Goal: Task Accomplishment & Management: Use online tool/utility

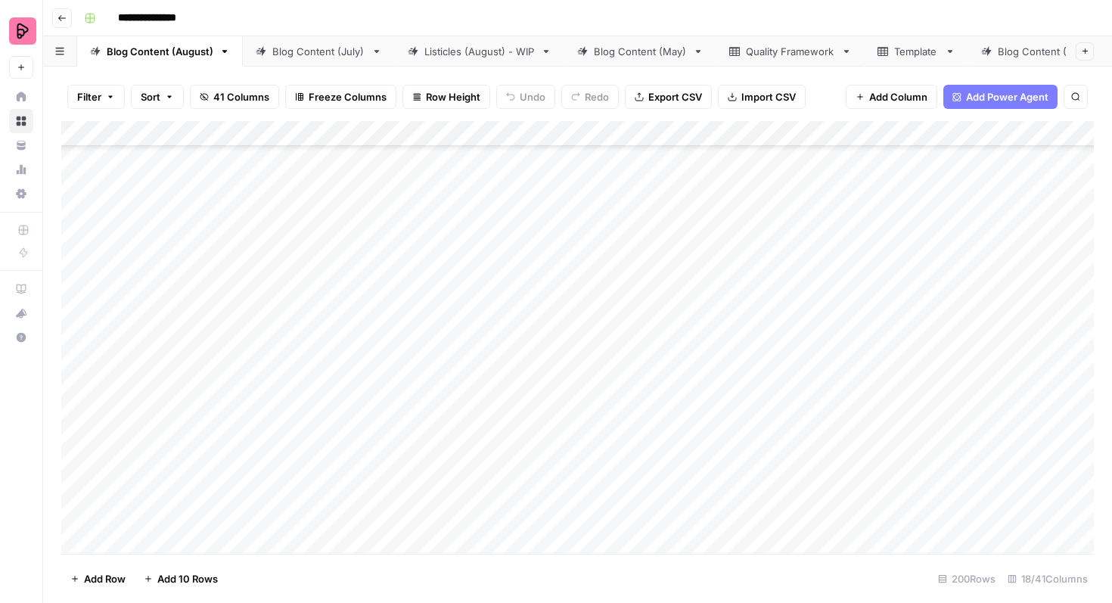
scroll to position [4824, 0]
click at [810, 453] on div "Add Column" at bounding box center [577, 337] width 1032 height 433
click at [359, 315] on div "Add Column" at bounding box center [577, 337] width 1032 height 433
click at [366, 355] on div "Add Column" at bounding box center [577, 337] width 1032 height 433
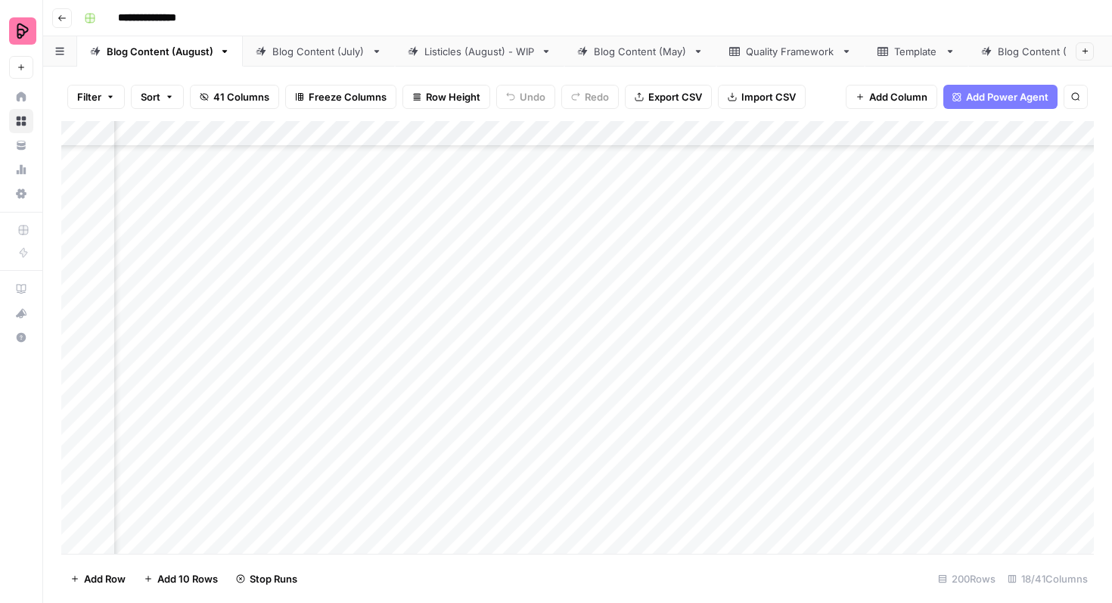
click at [368, 394] on div "Add Column" at bounding box center [577, 337] width 1032 height 433
click at [371, 432] on div "Add Column" at bounding box center [577, 337] width 1032 height 433
click at [362, 470] on div "Add Column" at bounding box center [577, 337] width 1032 height 433
click at [1049, 263] on div "Add Column" at bounding box center [577, 337] width 1032 height 433
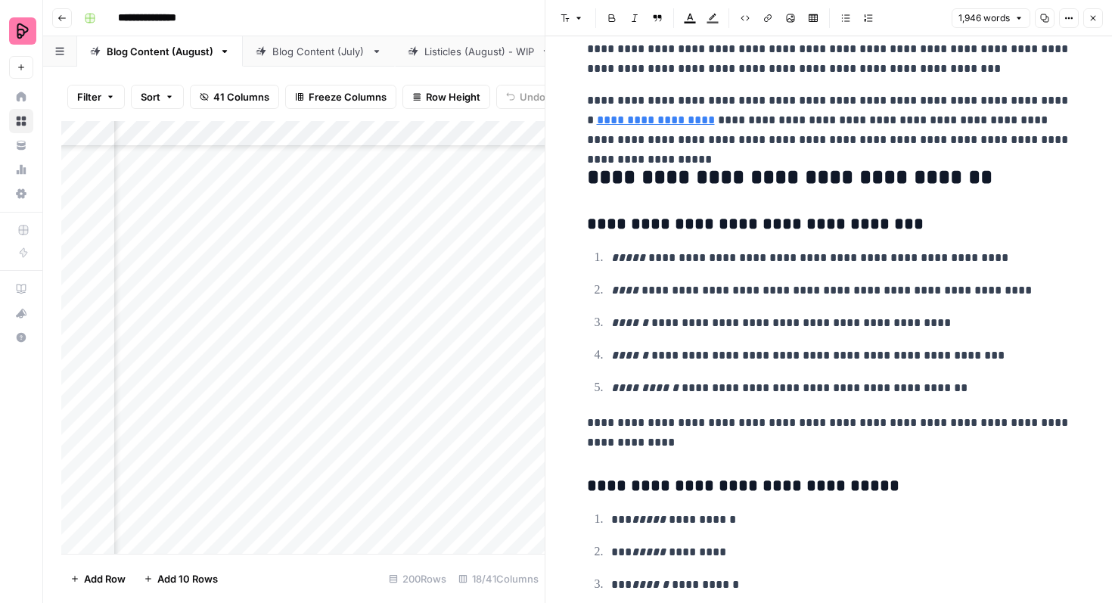
scroll to position [5397, 0]
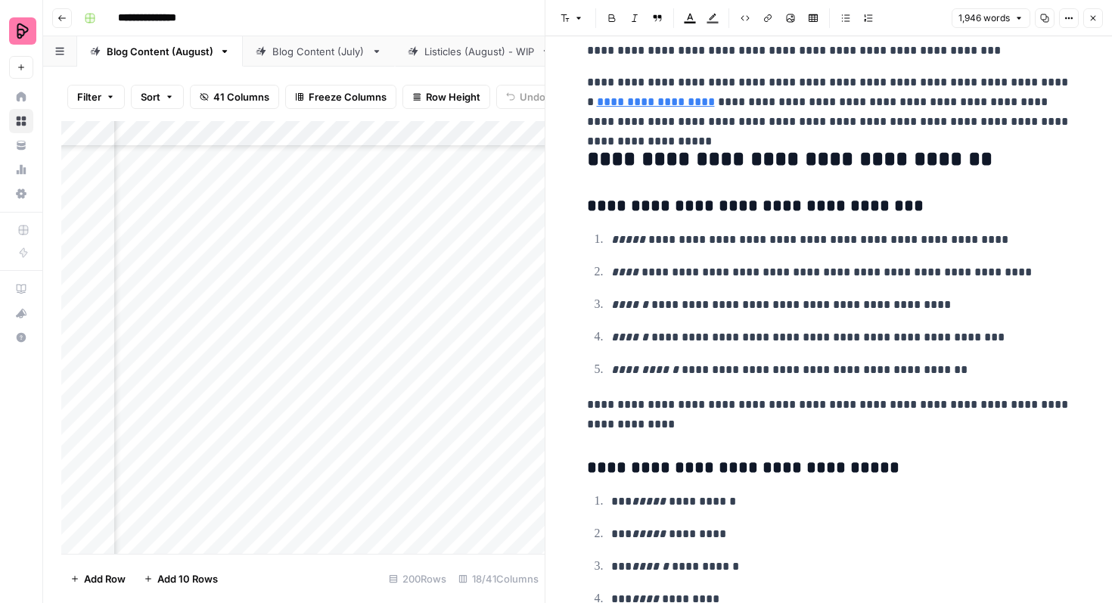
click at [1087, 20] on button "Close" at bounding box center [1093, 18] width 20 height 20
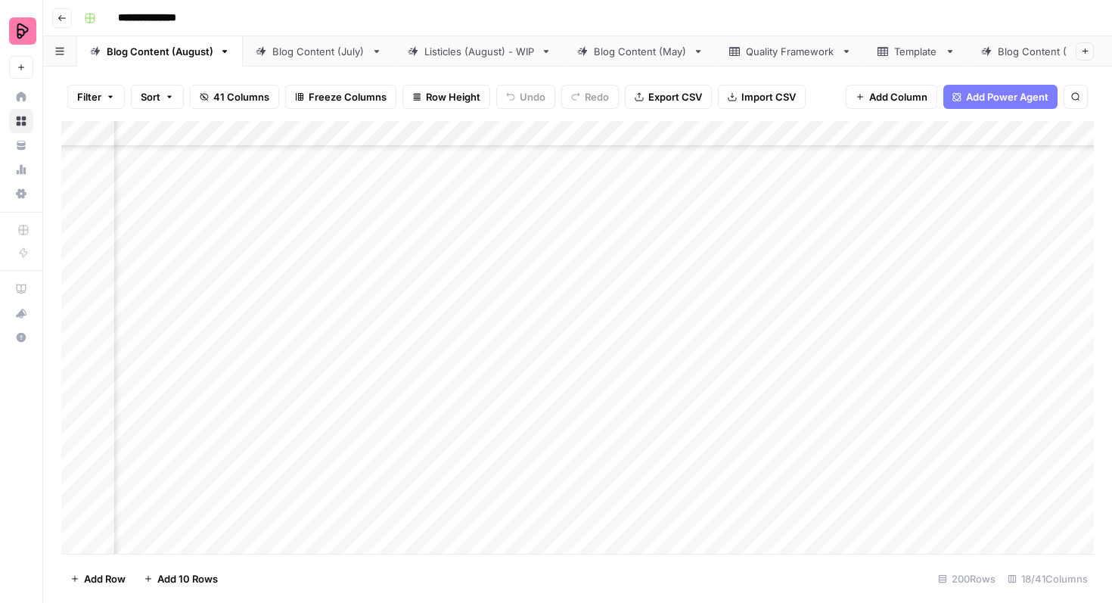
click at [567, 277] on div "Add Column" at bounding box center [577, 337] width 1032 height 433
click at [561, 275] on div "Add Column" at bounding box center [577, 337] width 1032 height 433
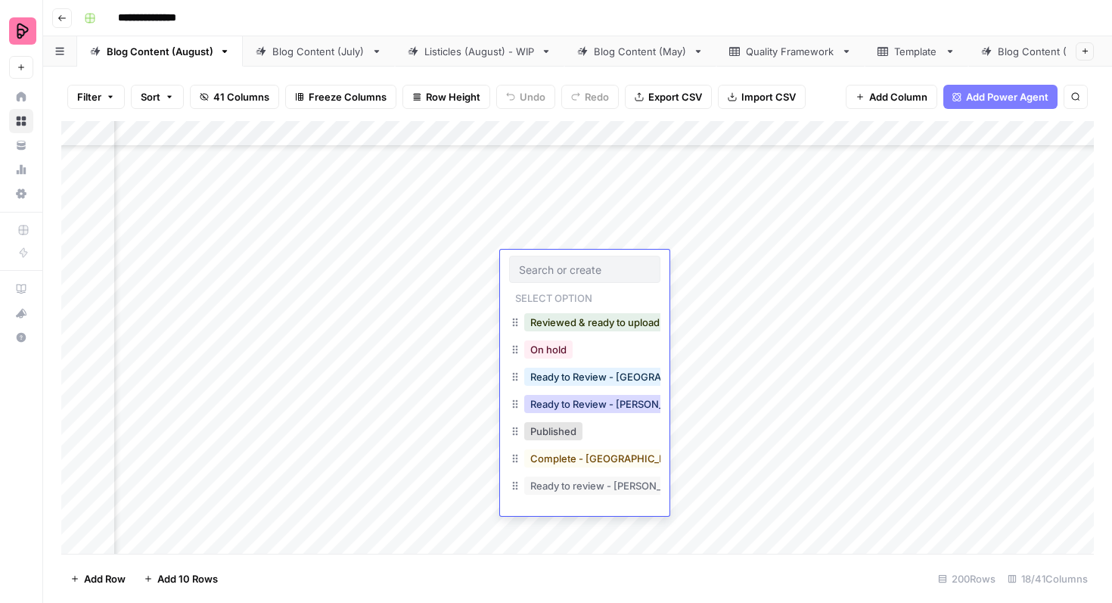
click at [598, 408] on button "Ready to Review - [PERSON_NAME]" at bounding box center [613, 404] width 178 height 18
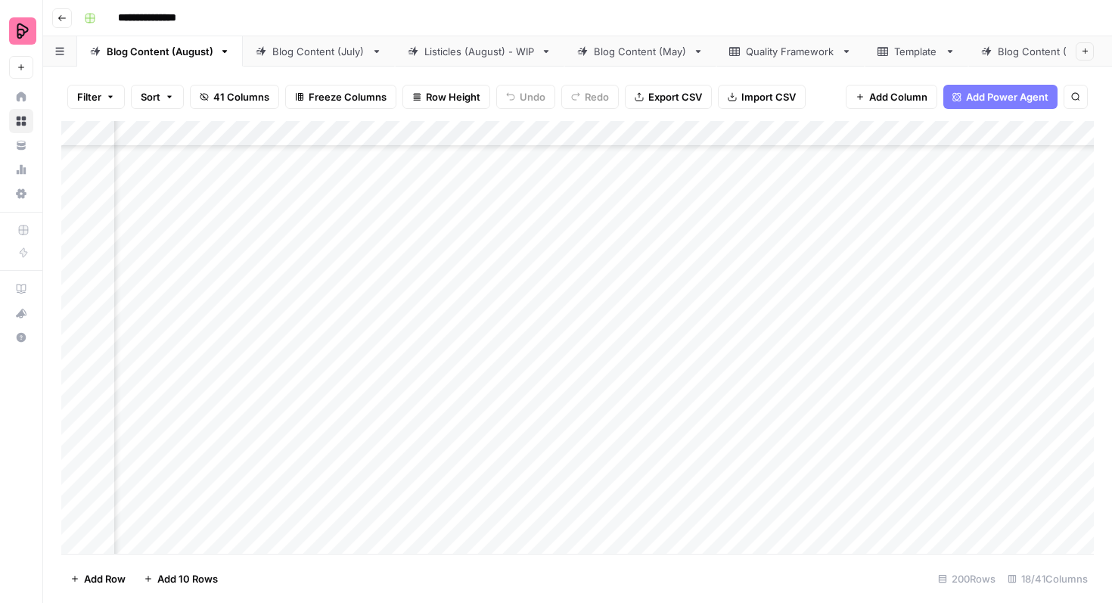
scroll to position [4656, 538]
click at [1053, 259] on div "Add Column" at bounding box center [577, 337] width 1032 height 433
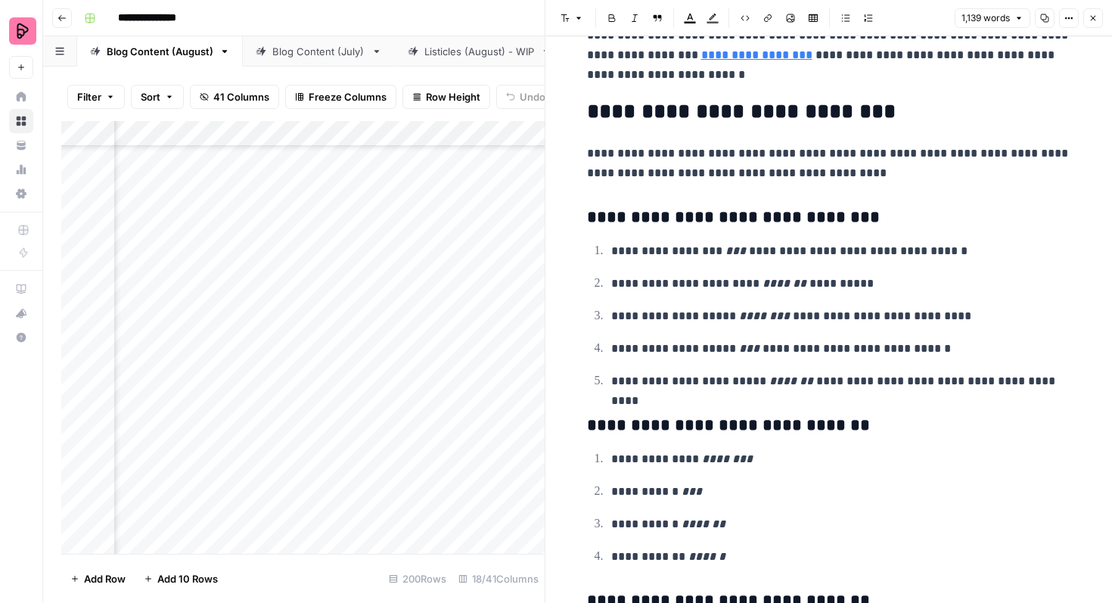
scroll to position [3365, 0]
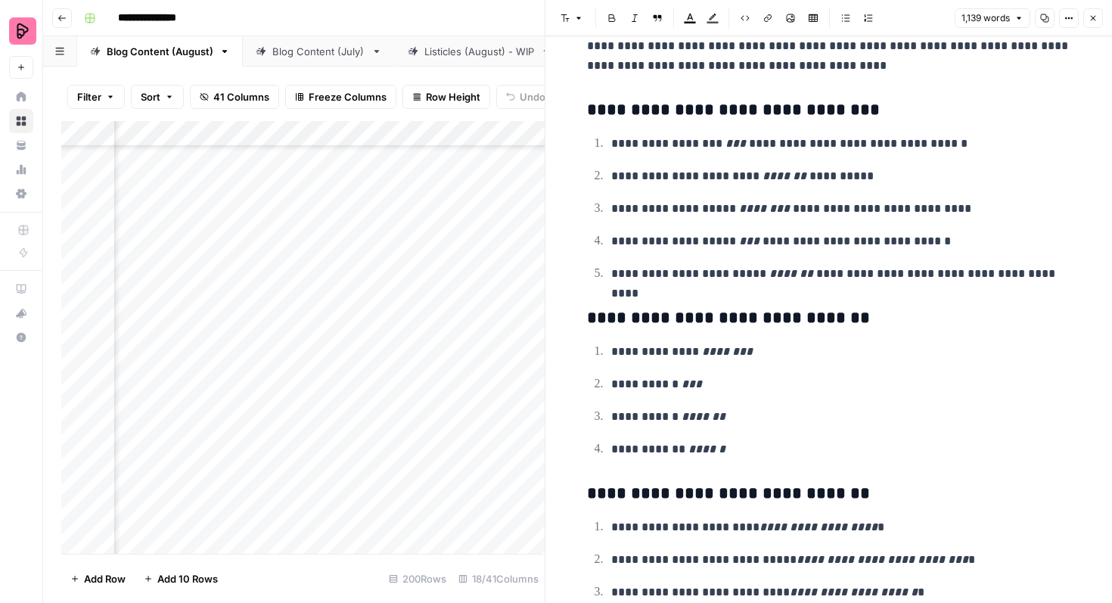
click at [1091, 23] on button "Close" at bounding box center [1093, 18] width 20 height 20
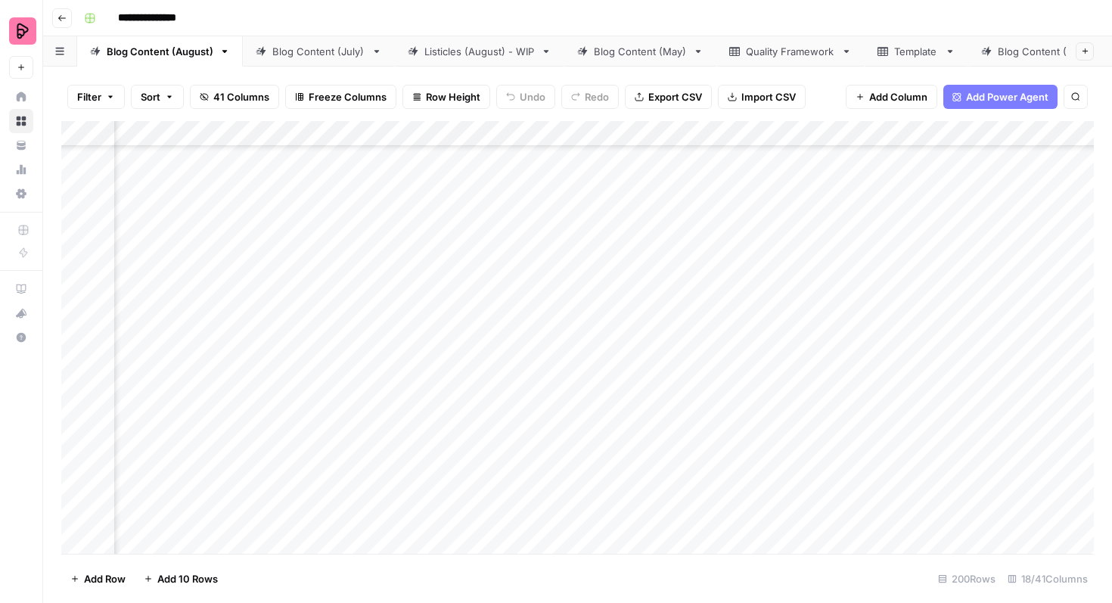
click at [551, 271] on div "Add Column" at bounding box center [577, 337] width 1032 height 433
click at [570, 268] on div "Add Column" at bounding box center [577, 337] width 1032 height 433
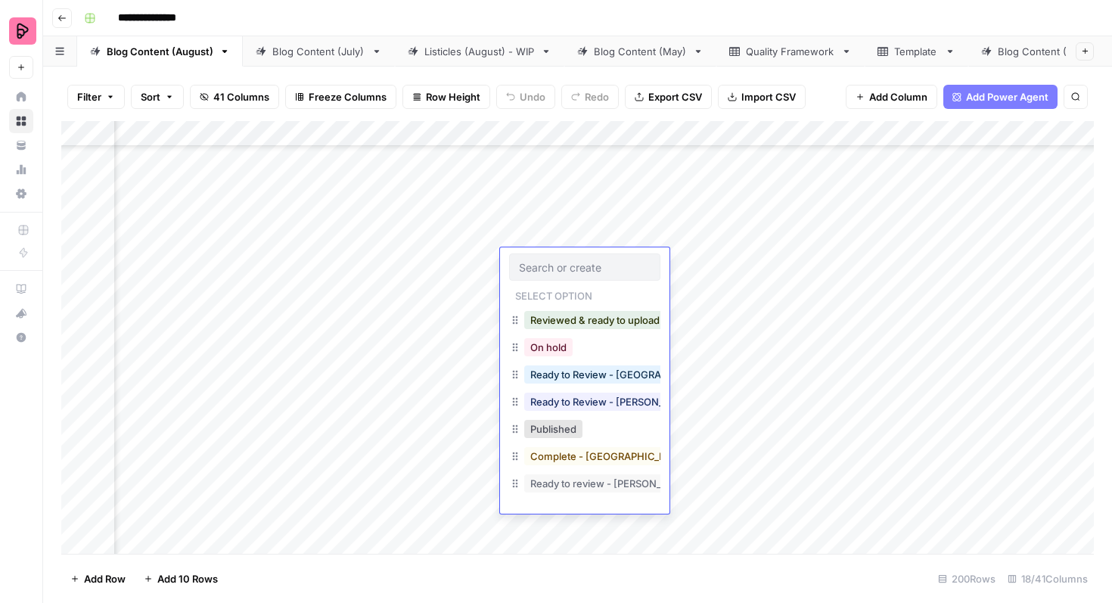
click at [616, 408] on button "Ready to Review - [PERSON_NAME]" at bounding box center [613, 401] width 178 height 18
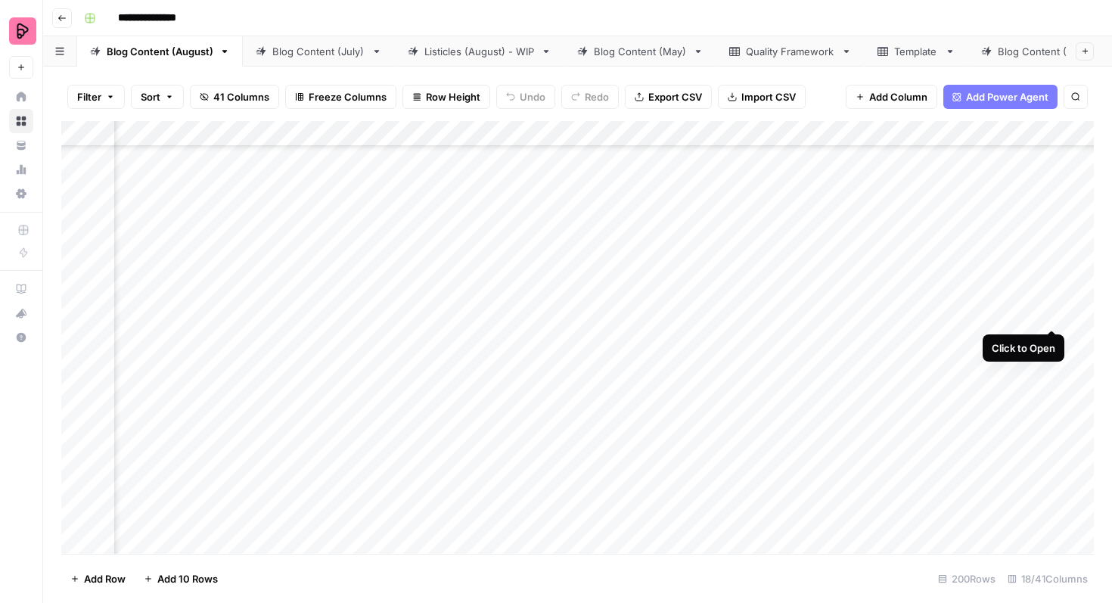
click at [1050, 302] on div "Add Column" at bounding box center [577, 337] width 1032 height 433
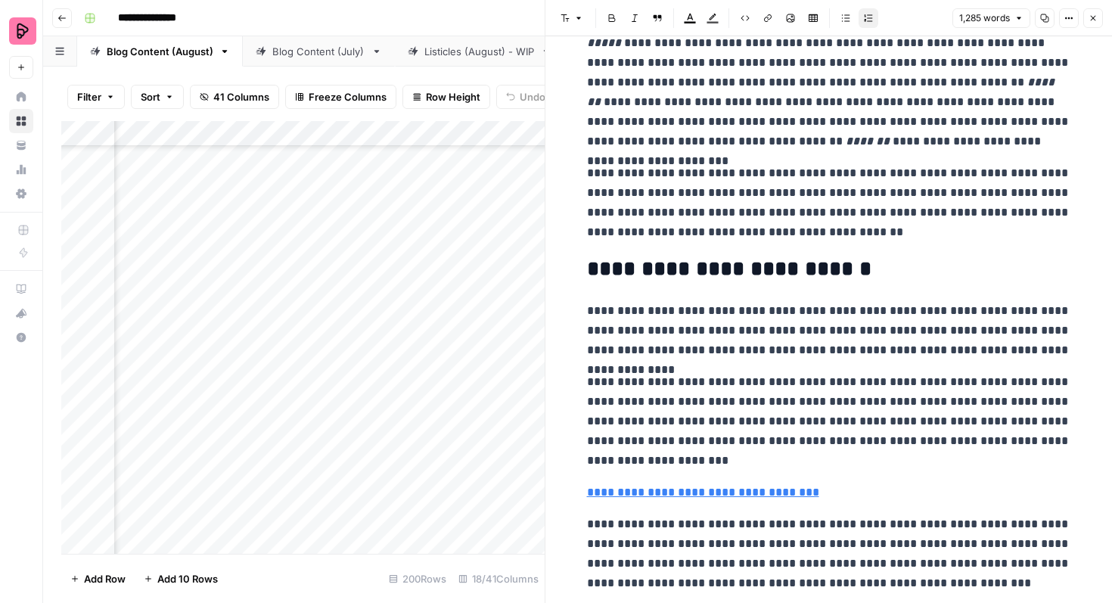
scroll to position [3090, 0]
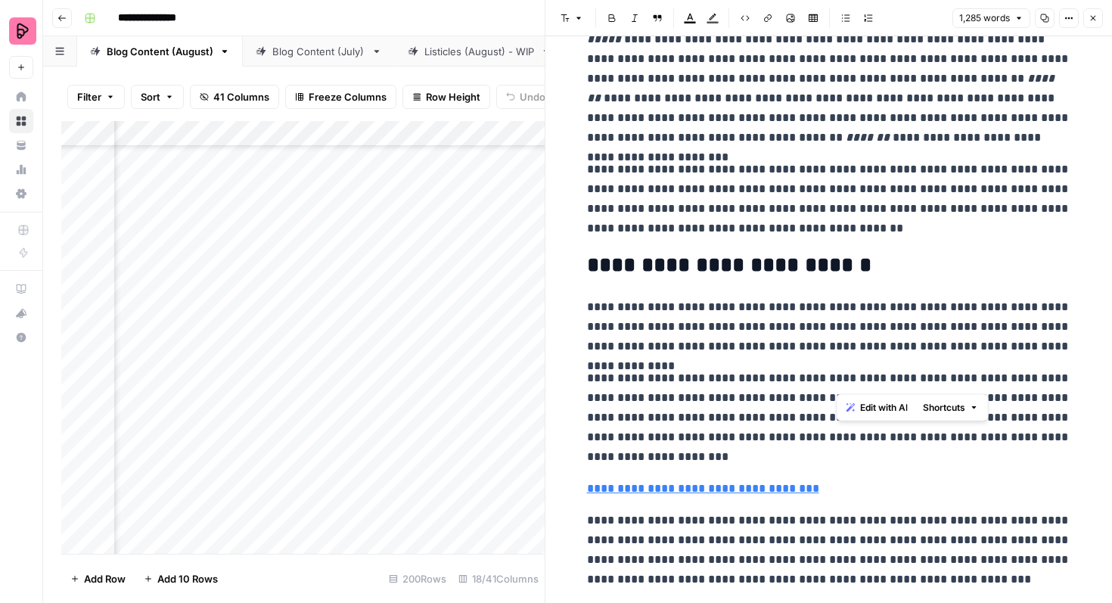
drag, startPoint x: 838, startPoint y: 379, endPoint x: 916, endPoint y: 380, distance: 77.9
click at [916, 380] on p "**********" at bounding box center [829, 417] width 484 height 98
copy p "**********"
click at [716, 315] on p "**********" at bounding box center [829, 326] width 484 height 59
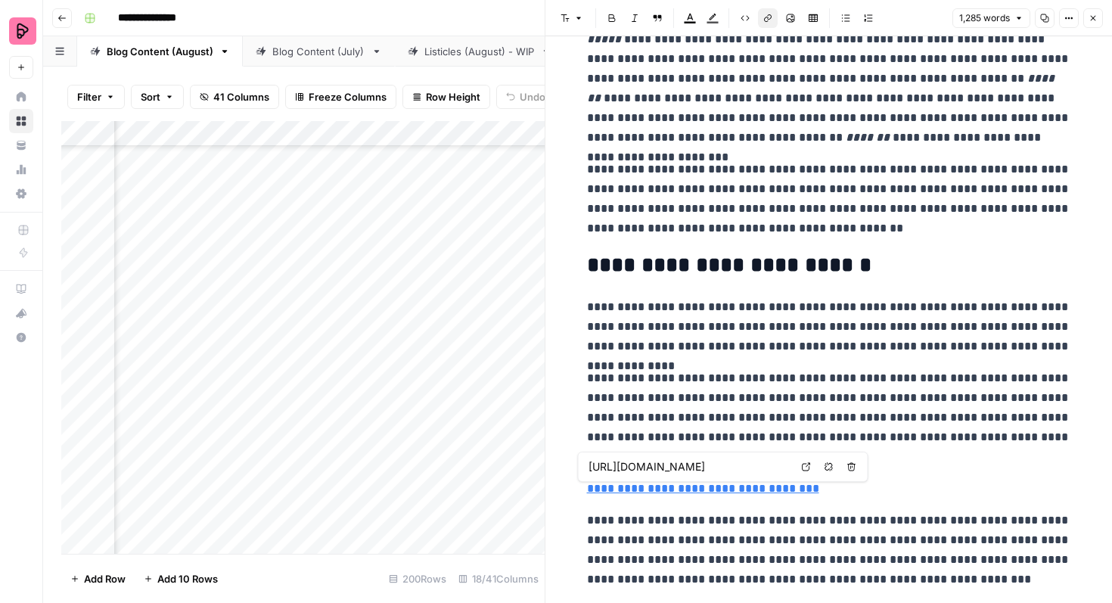
click at [683, 494] on link "**********" at bounding box center [703, 487] width 232 height 11
click at [825, 465] on icon "button" at bounding box center [828, 466] width 8 height 8
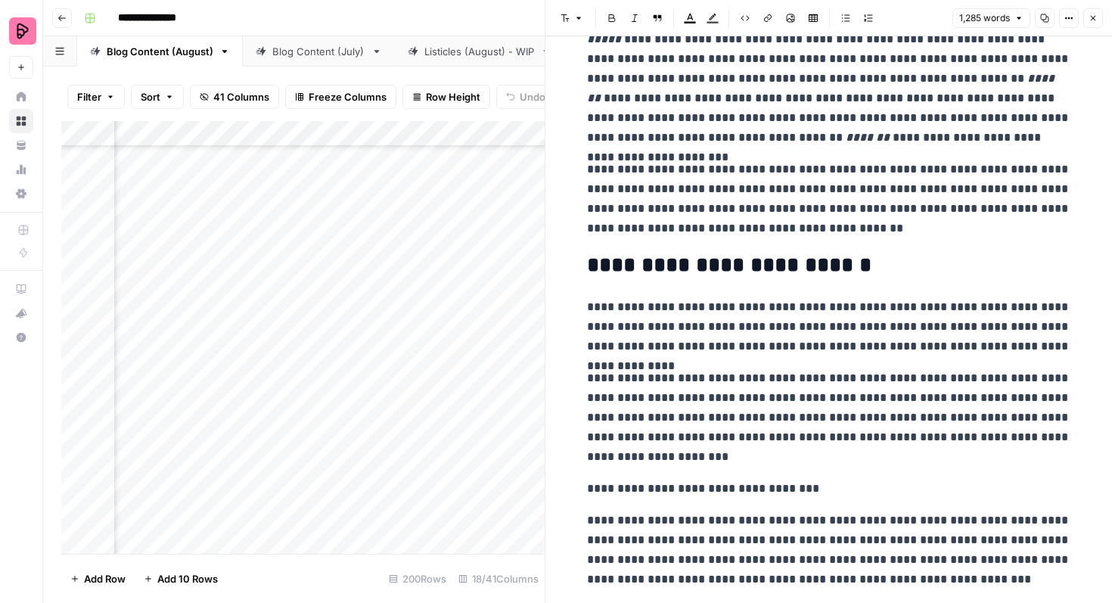
click at [762, 16] on button "Link" at bounding box center [768, 18] width 20 height 20
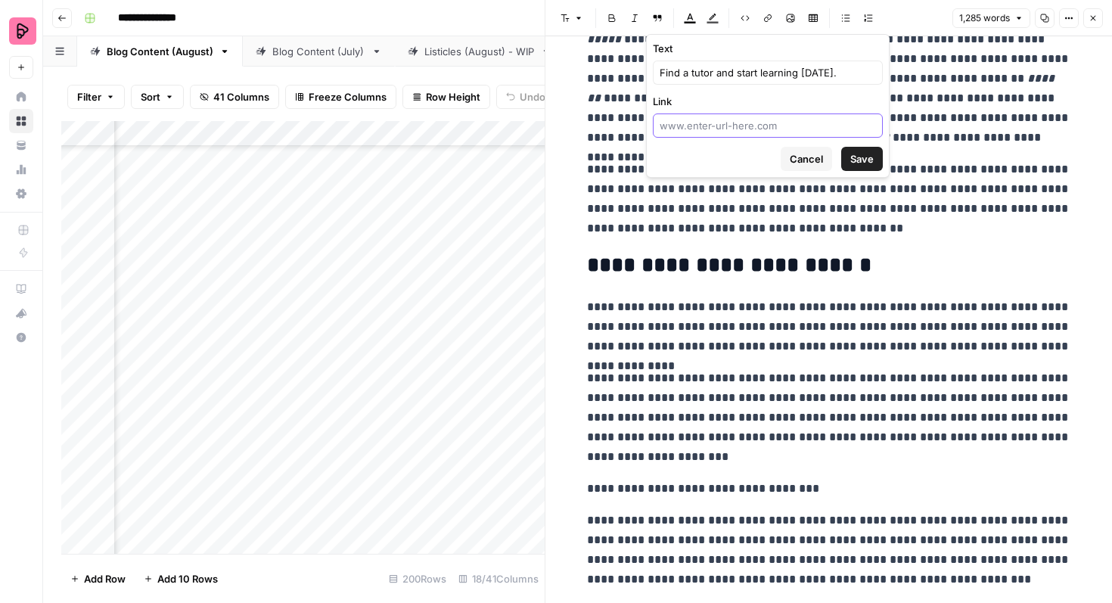
click at [731, 128] on input "Link" at bounding box center [767, 125] width 216 height 15
paste input "[URL][DOMAIN_NAME]"
type input "[URL][DOMAIN_NAME]"
click at [870, 163] on span "Save" at bounding box center [861, 158] width 23 height 15
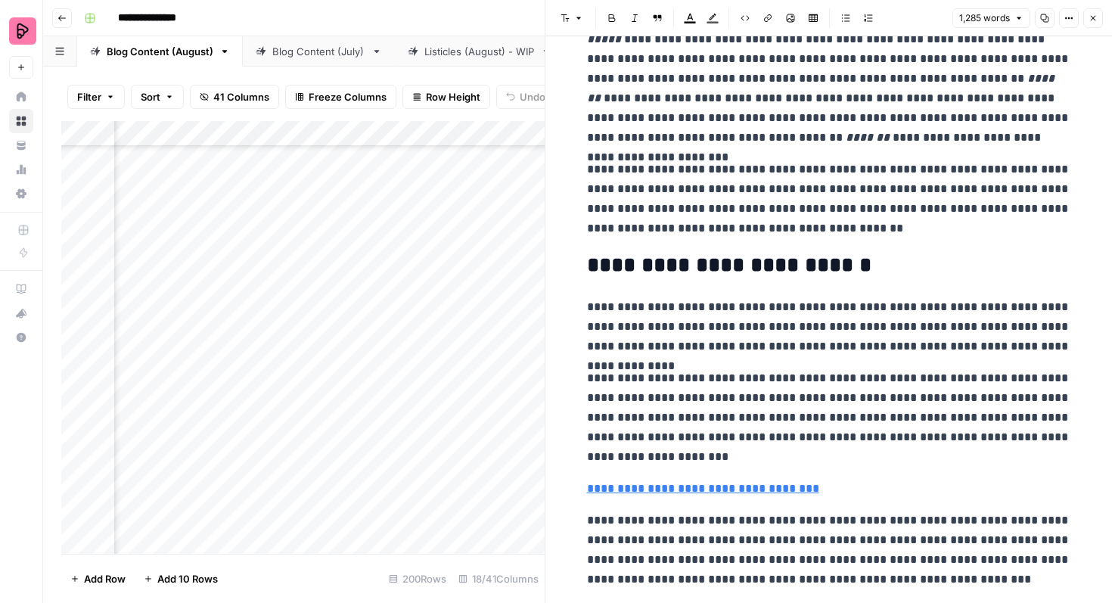
click at [873, 411] on p "**********" at bounding box center [829, 417] width 484 height 98
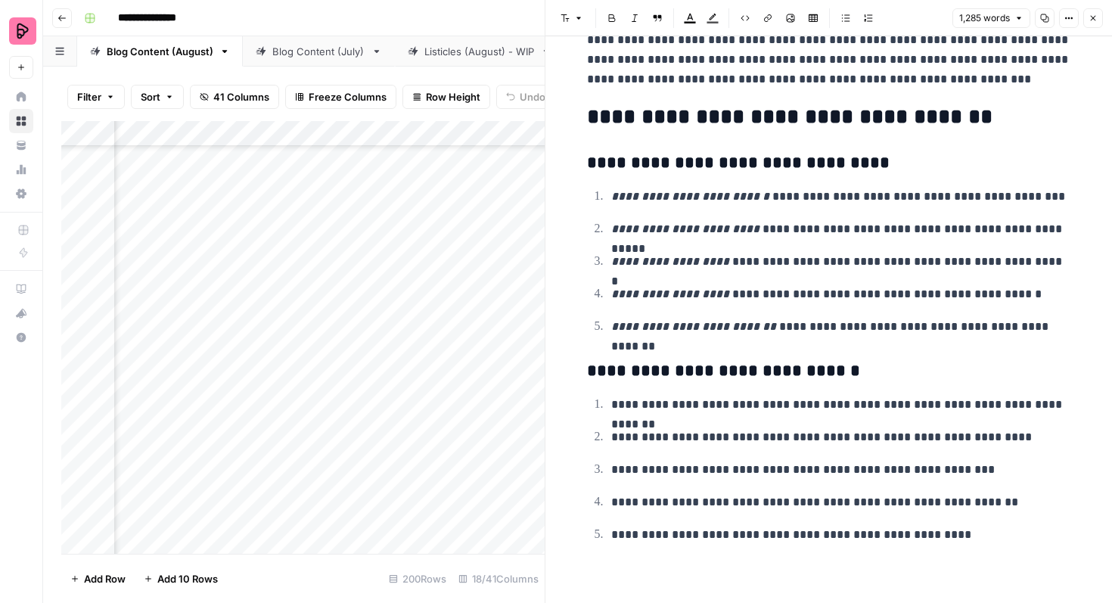
scroll to position [3593, 0]
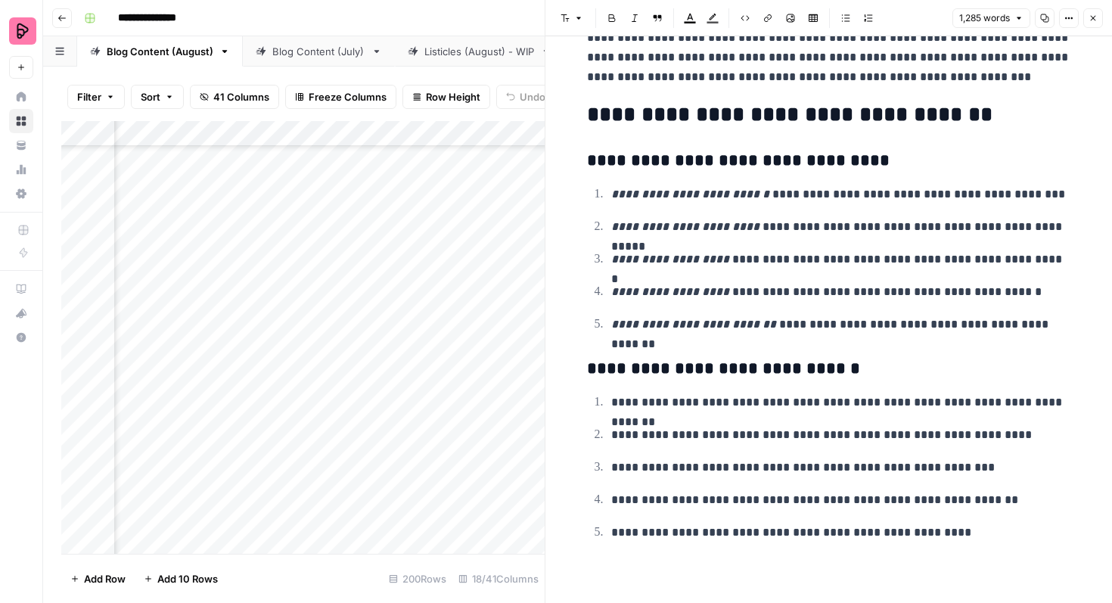
click at [1089, 14] on icon "button" at bounding box center [1092, 18] width 9 height 9
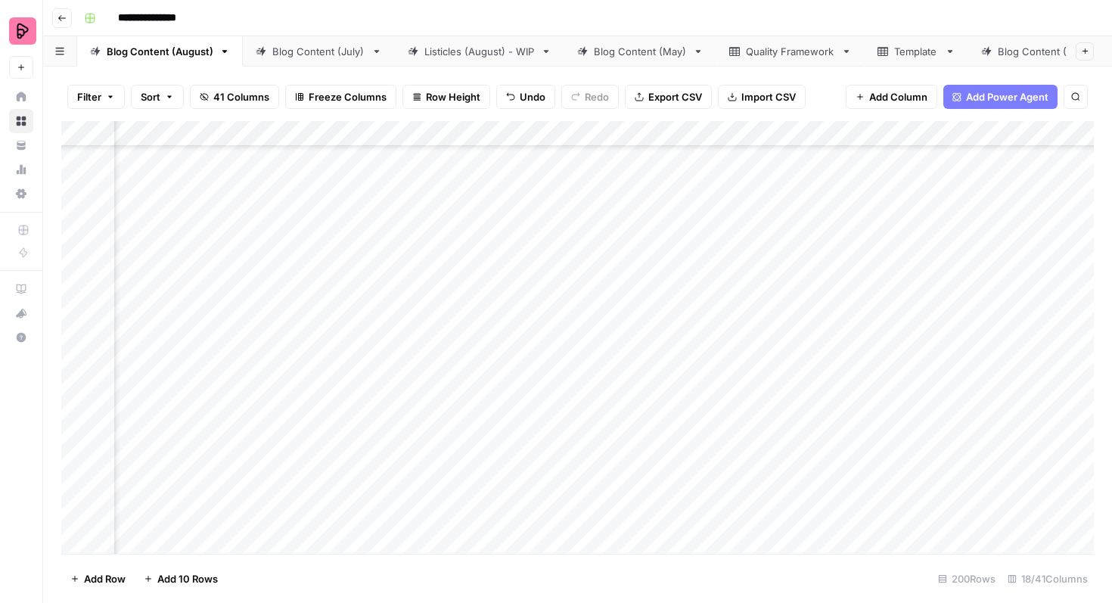
click at [582, 319] on div "Add Column" at bounding box center [577, 337] width 1032 height 433
click at [582, 308] on div "Add Column" at bounding box center [577, 337] width 1032 height 433
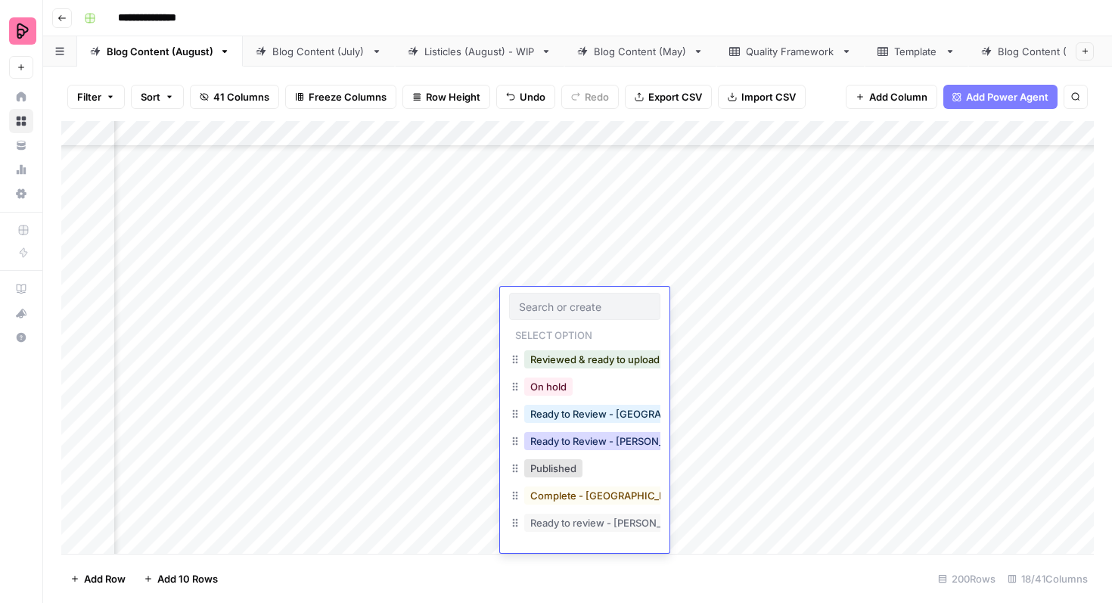
click at [599, 439] on button "Ready to Review - [PERSON_NAME]" at bounding box center [613, 441] width 178 height 18
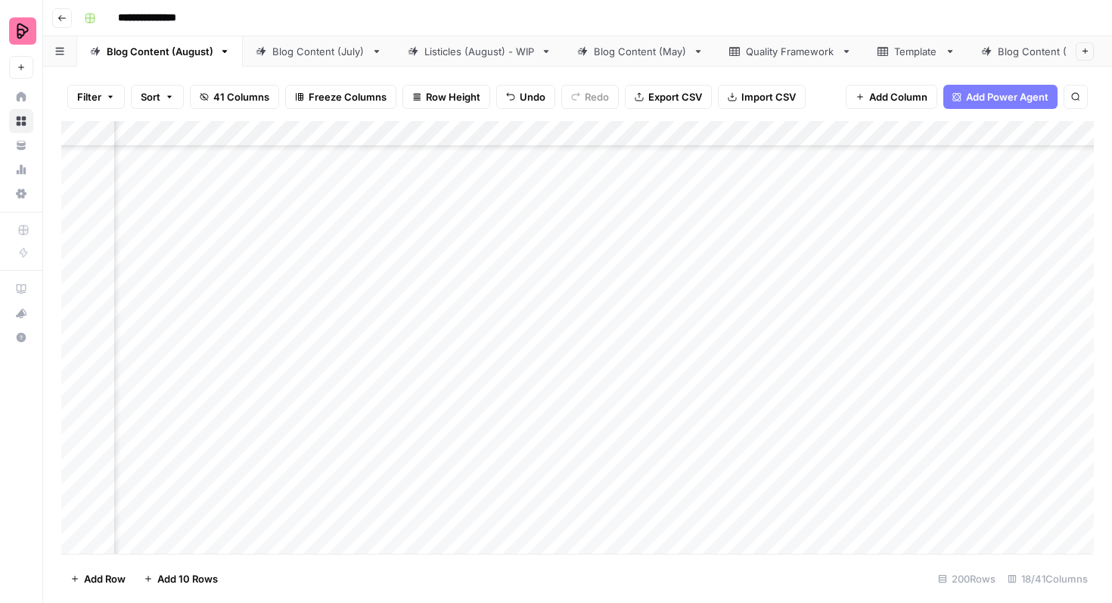
scroll to position [4710, 538]
click at [1049, 287] on div "Add Column" at bounding box center [577, 337] width 1032 height 433
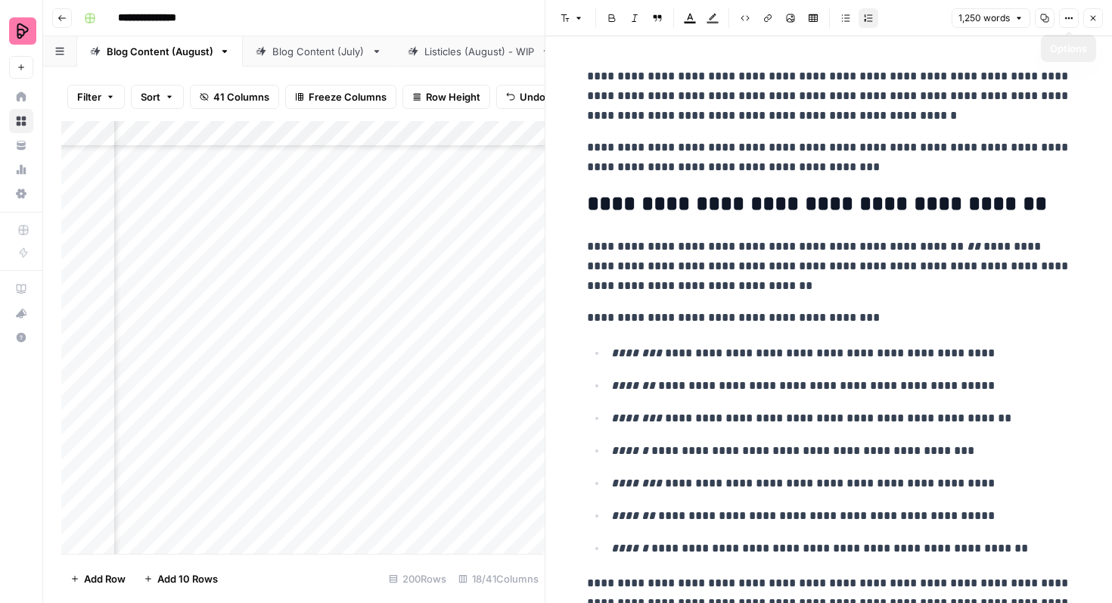
click at [1088, 17] on icon "button" at bounding box center [1092, 18] width 9 height 9
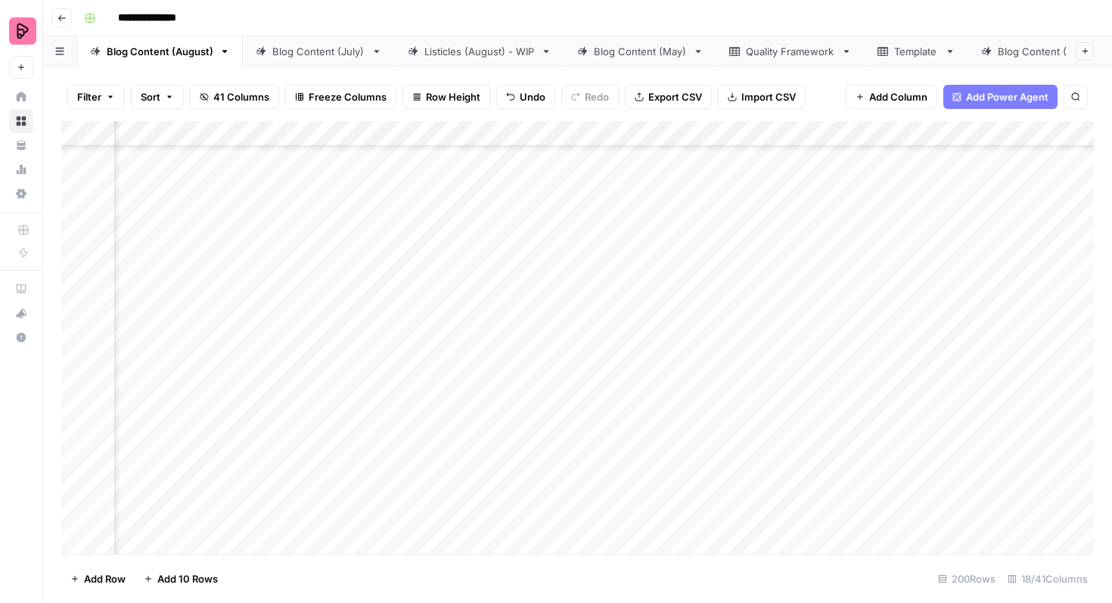
scroll to position [5052, 538]
click at [430, 261] on div "Add Column" at bounding box center [577, 337] width 1032 height 433
click at [434, 295] on div "Add Column" at bounding box center [577, 337] width 1032 height 433
click at [437, 338] on div "Add Column" at bounding box center [577, 337] width 1032 height 433
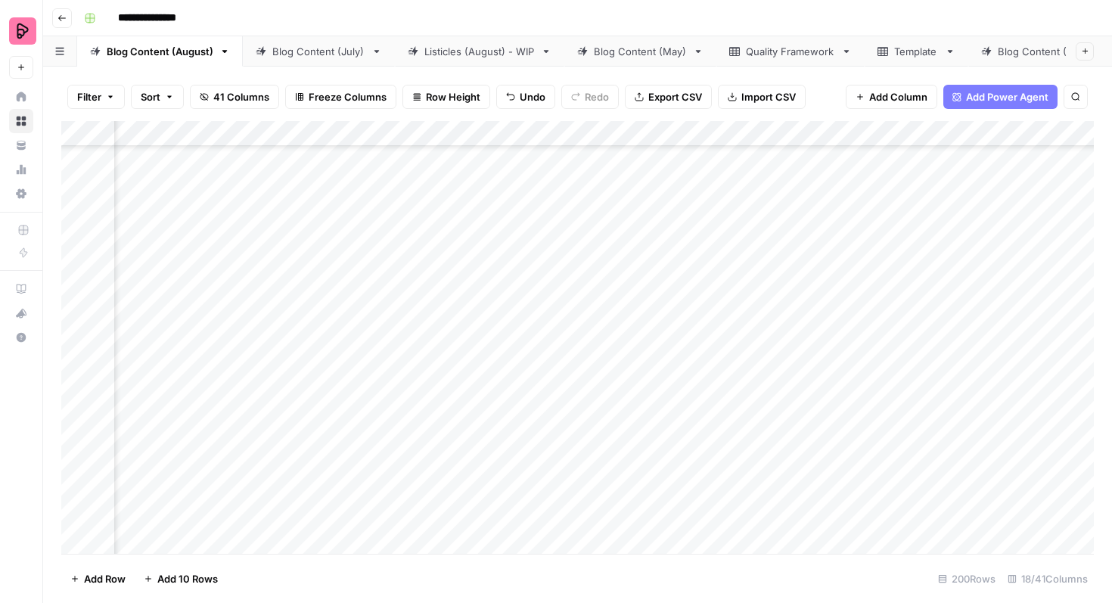
click at [811, 329] on div "Add Column" at bounding box center [577, 337] width 1032 height 433
click at [1006, 319] on div "Add Column" at bounding box center [577, 337] width 1032 height 433
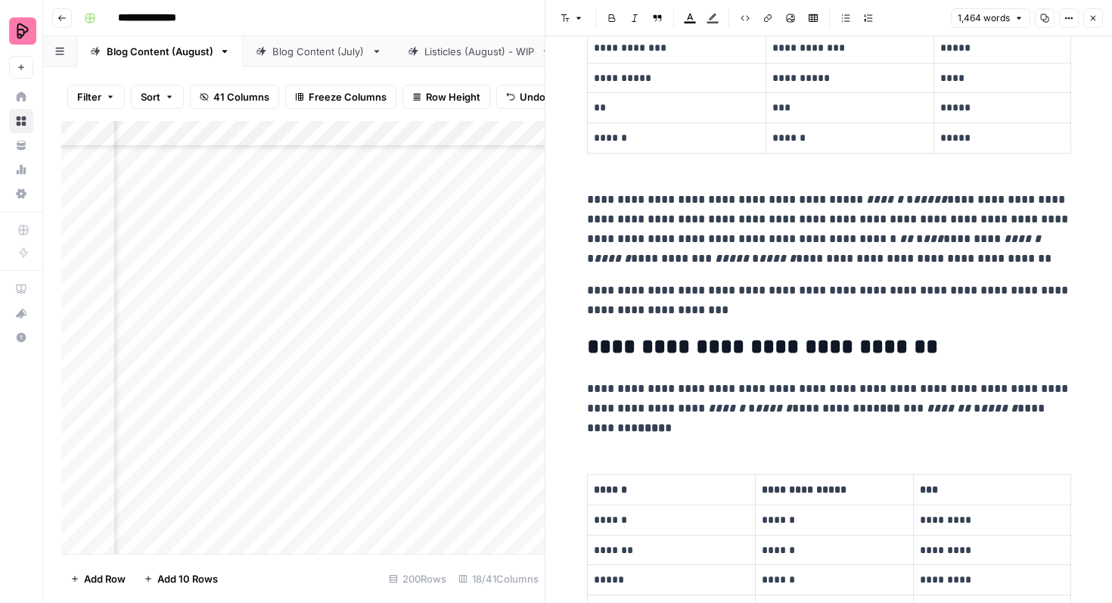
scroll to position [690, 0]
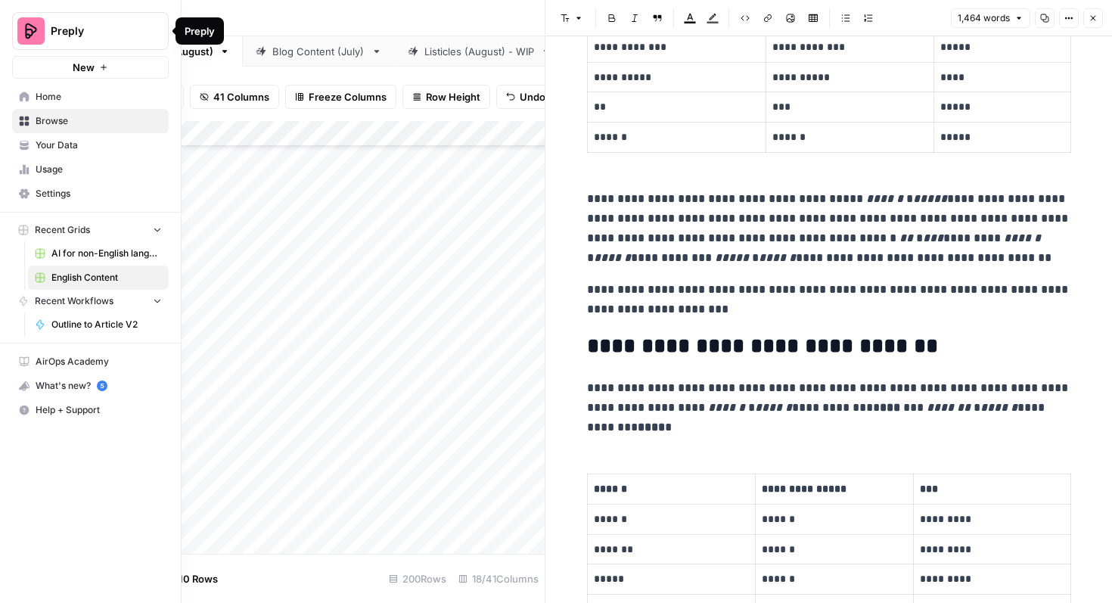
click at [61, 26] on span "Preply" at bounding box center [97, 30] width 92 height 15
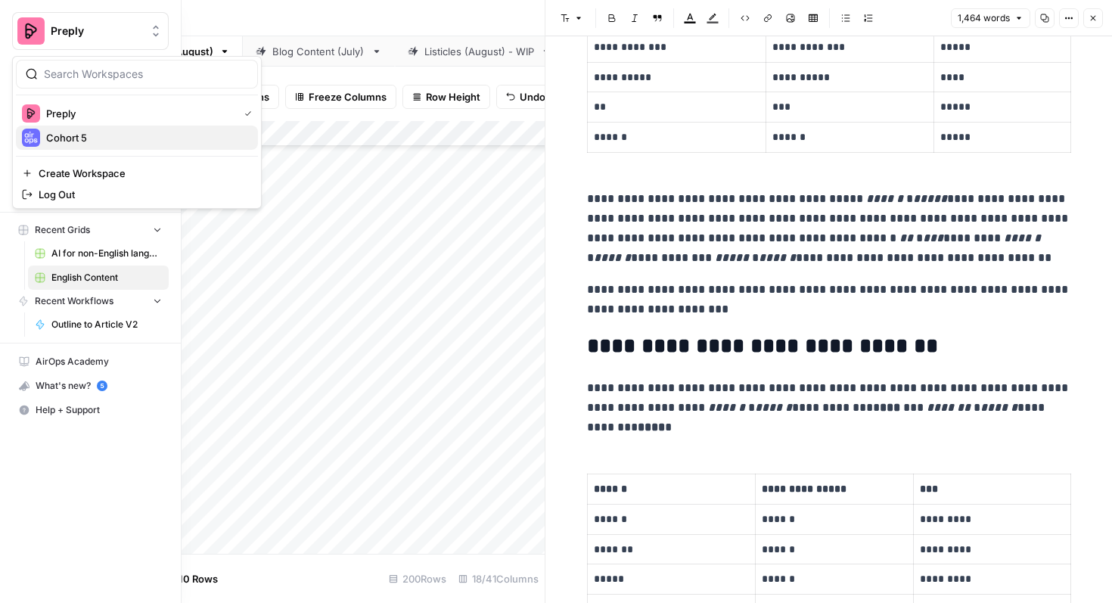
click at [78, 128] on button "Cohort 5" at bounding box center [137, 138] width 242 height 24
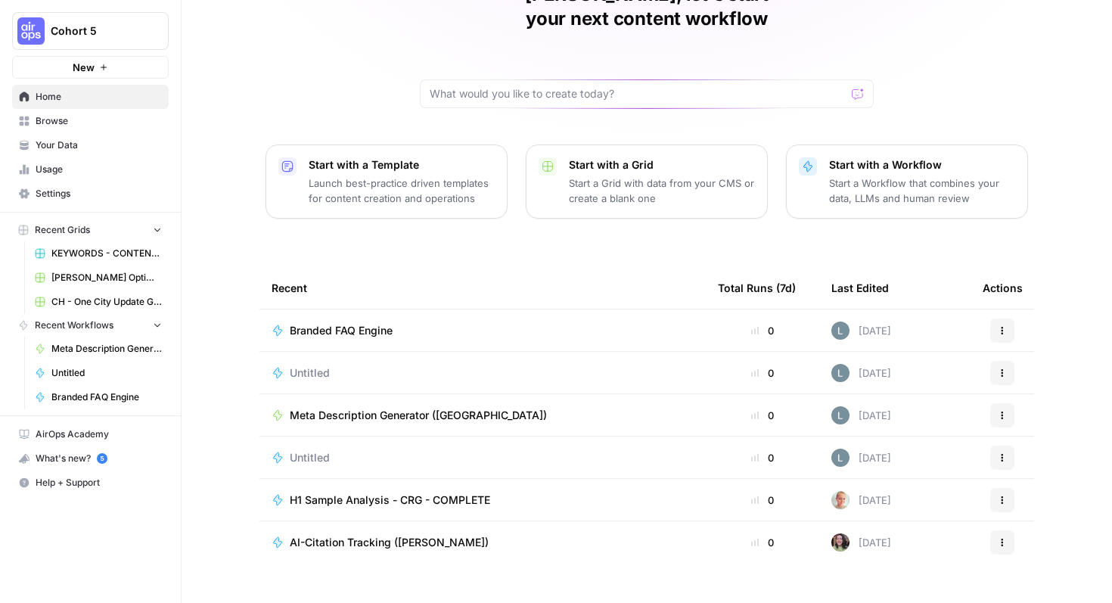
scroll to position [93, 0]
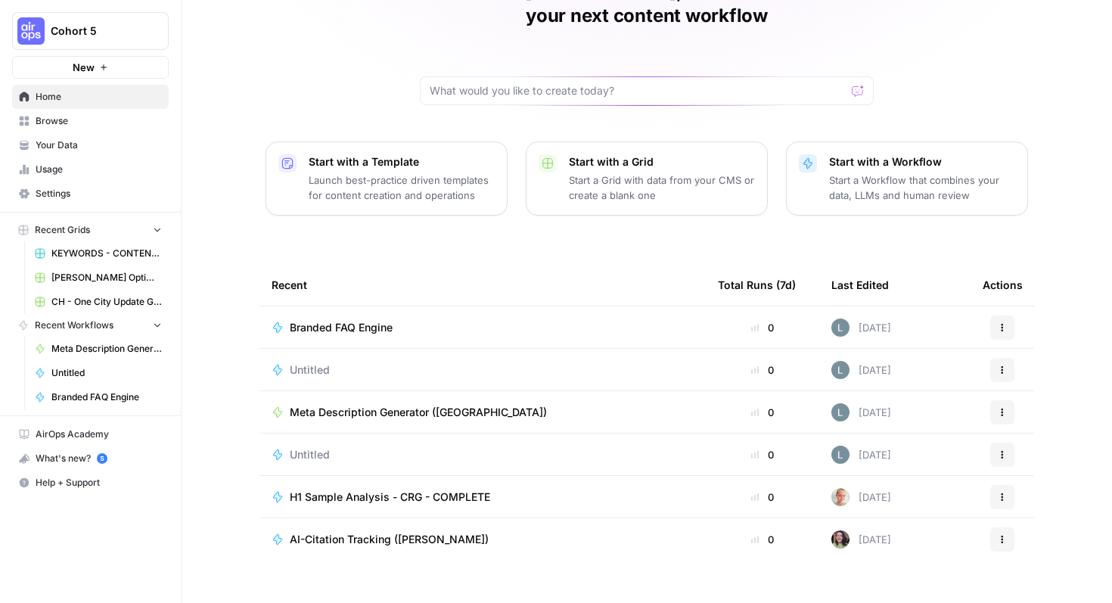
click at [113, 122] on span "Browse" at bounding box center [99, 121] width 126 height 14
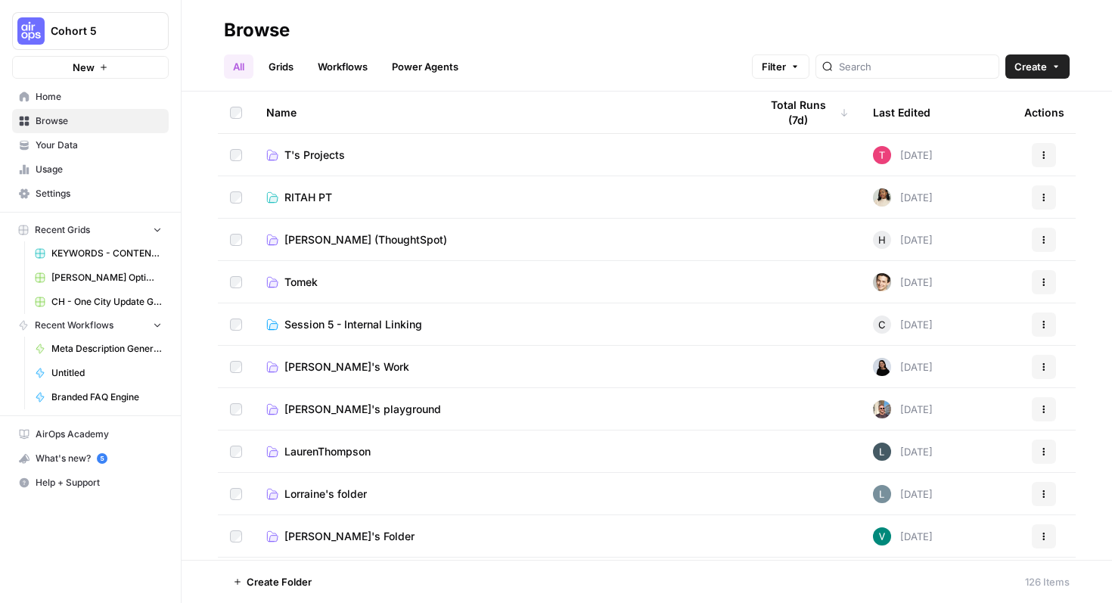
click at [526, 486] on link "Lorraine's folder" at bounding box center [500, 493] width 469 height 15
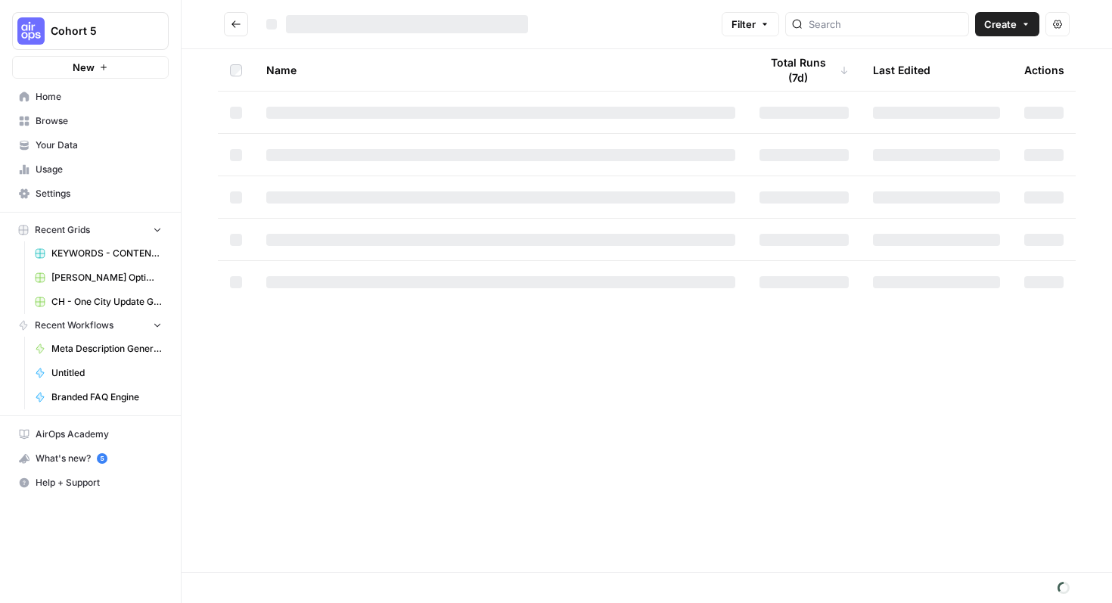
click at [526, 486] on div "Name Total Runs (7d) Last Edited Actions" at bounding box center [647, 310] width 930 height 523
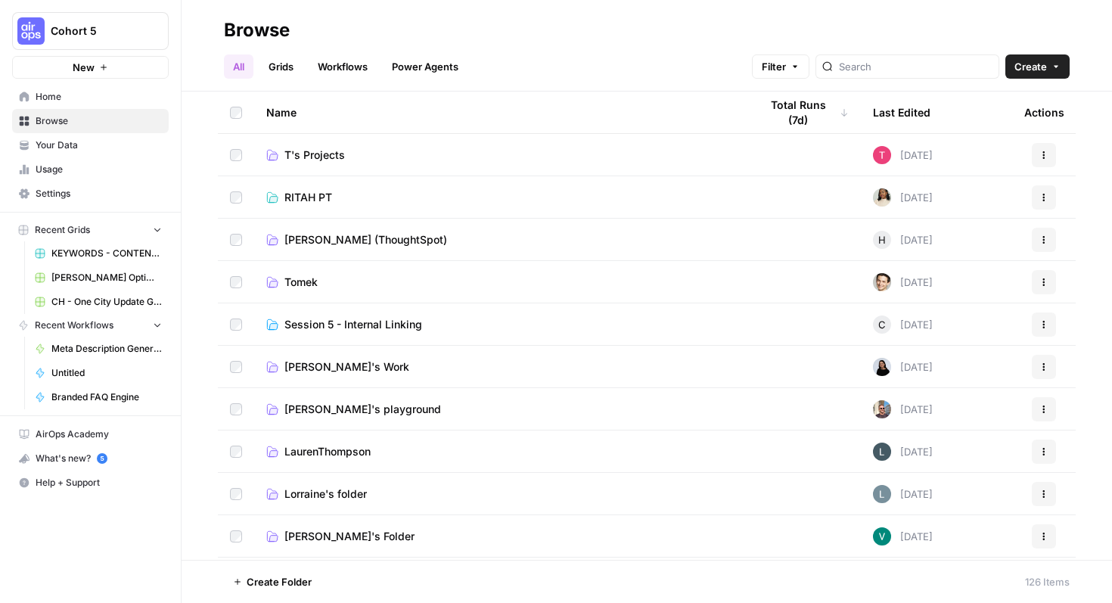
click at [298, 71] on link "Grids" at bounding box center [280, 66] width 43 height 24
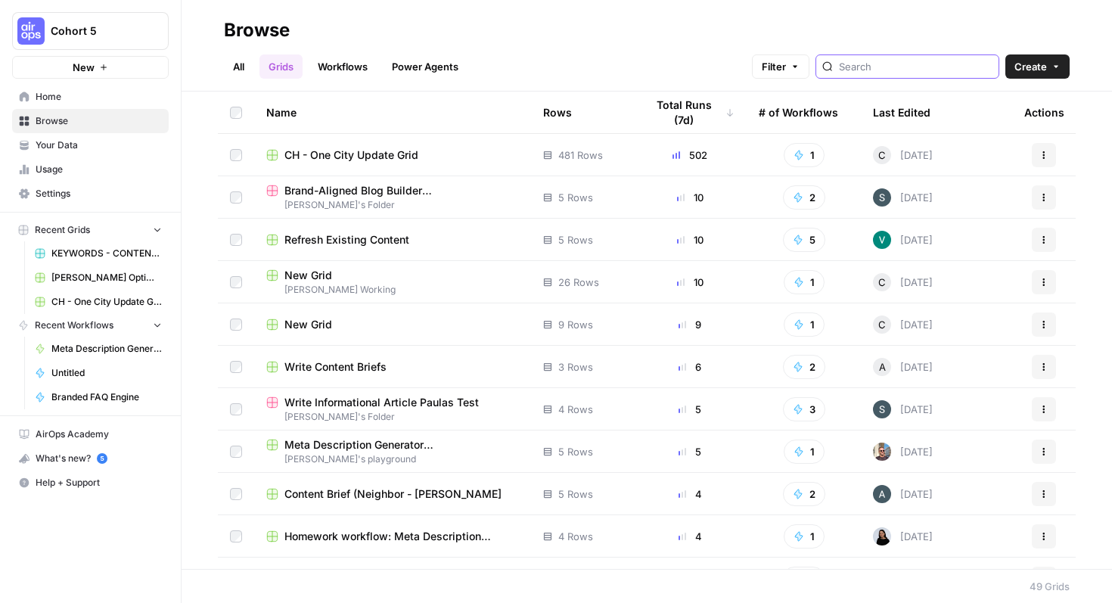
click at [903, 66] on input "search" at bounding box center [916, 66] width 154 height 15
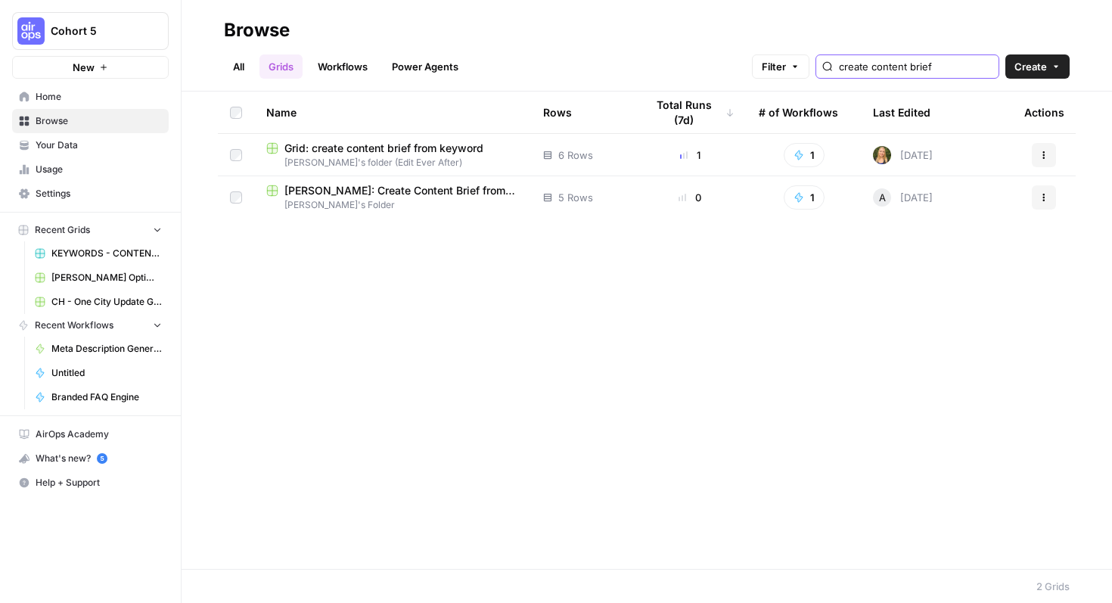
type input "create content brief"
click at [241, 68] on link "All" at bounding box center [238, 66] width 29 height 24
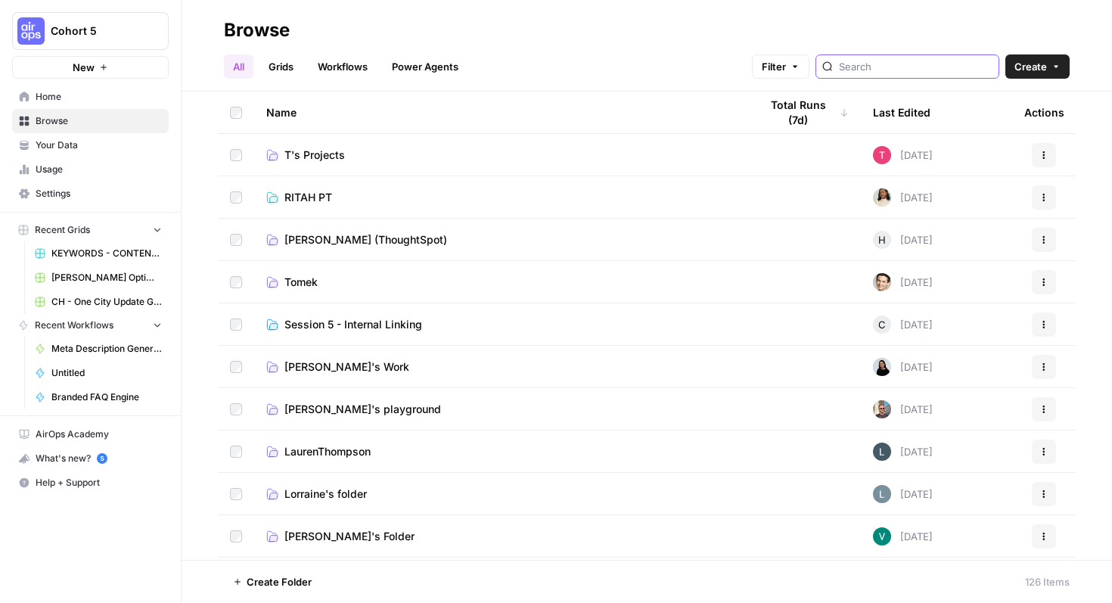
click at [890, 65] on input "search" at bounding box center [916, 66] width 154 height 15
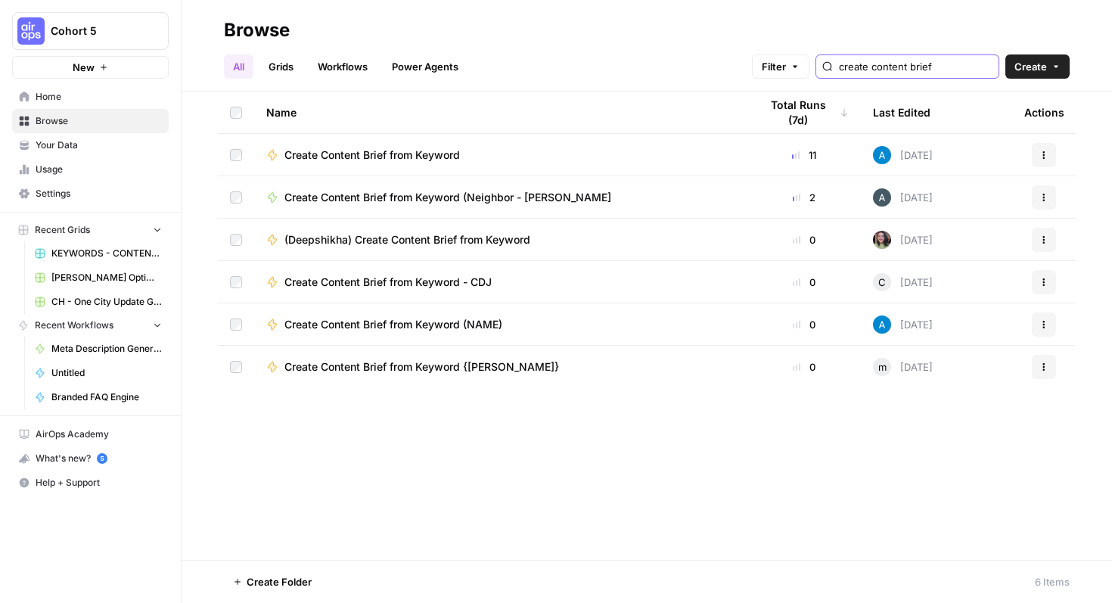
type input "create content brief"
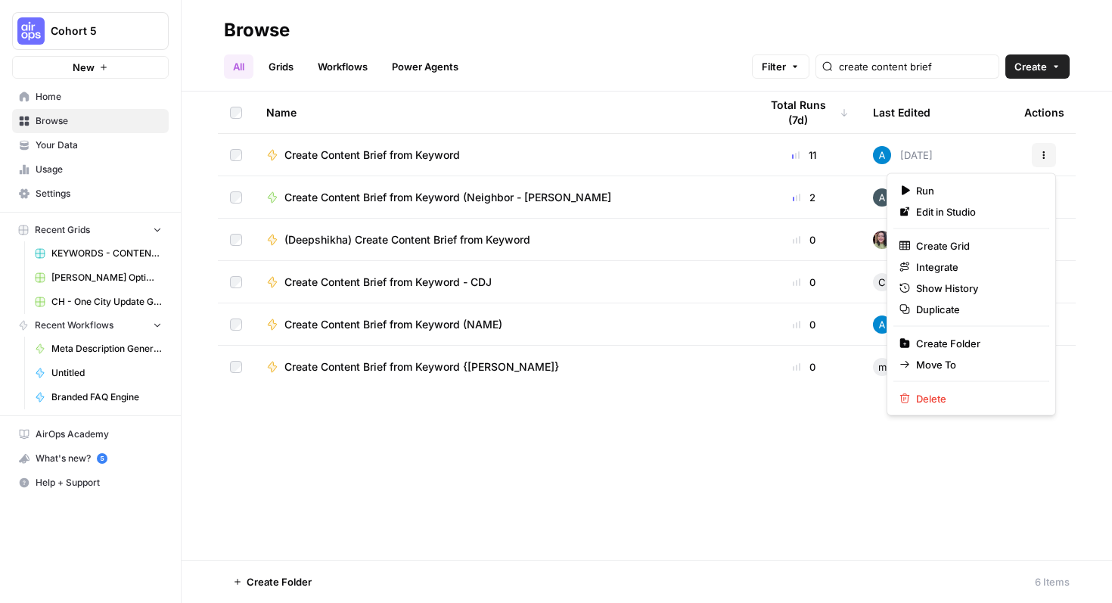
click at [1045, 152] on icon "button" at bounding box center [1043, 154] width 9 height 9
click at [950, 313] on span "Duplicate" at bounding box center [976, 309] width 121 height 15
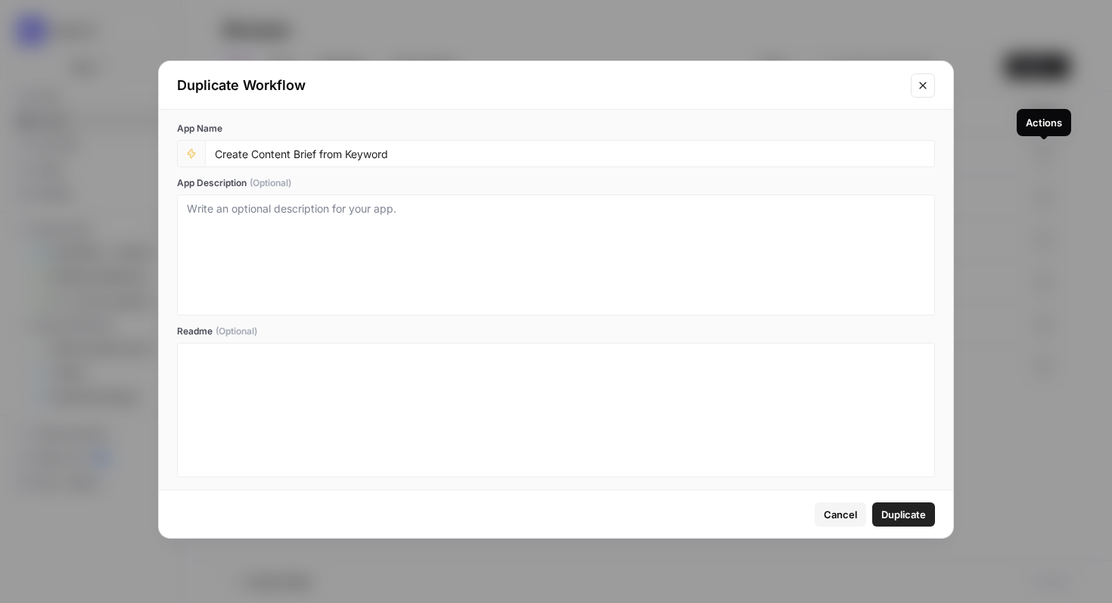
click at [449, 160] on div "Create Content Brief from Keyword" at bounding box center [570, 153] width 730 height 27
click at [414, 160] on div "Create Content Brief from Keyword" at bounding box center [570, 153] width 730 height 27
click at [334, 154] on input "Create Content Brief from Keyword" at bounding box center [570, 154] width 710 height 14
click at [423, 148] on input "Create Content Brief from Keyword" at bounding box center [570, 154] width 710 height 14
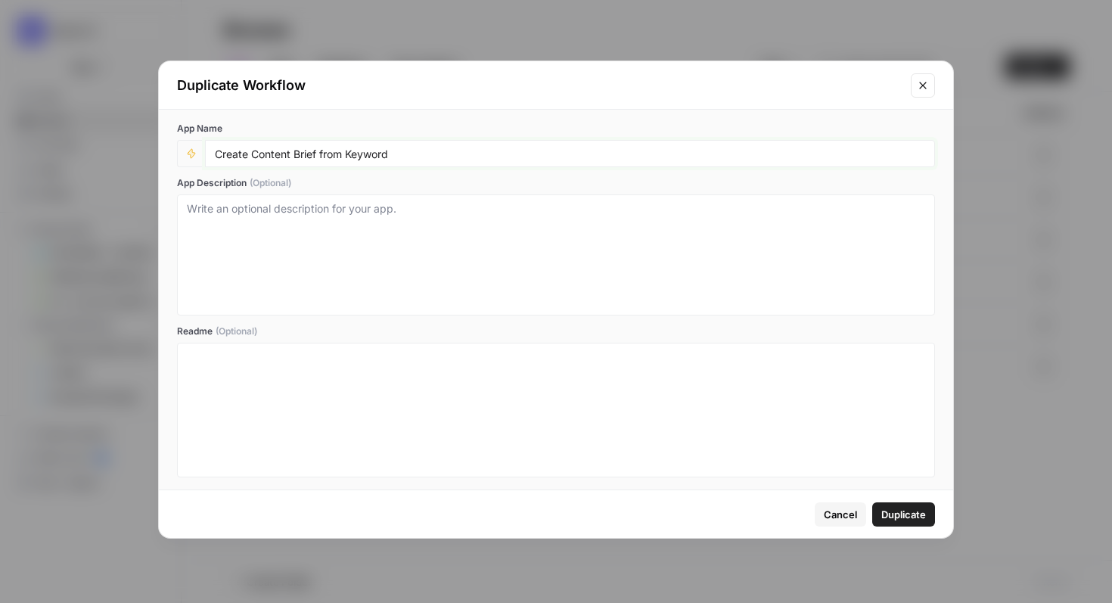
click at [423, 148] on input "Create Content Brief from Keyword" at bounding box center [570, 154] width 710 height 14
click at [402, 157] on input "Create Content Brief from Keyword" at bounding box center [570, 154] width 710 height 14
type input "Create Content Brief from Keyword (Lorraine)"
click at [901, 514] on span "Duplicate" at bounding box center [903, 514] width 45 height 15
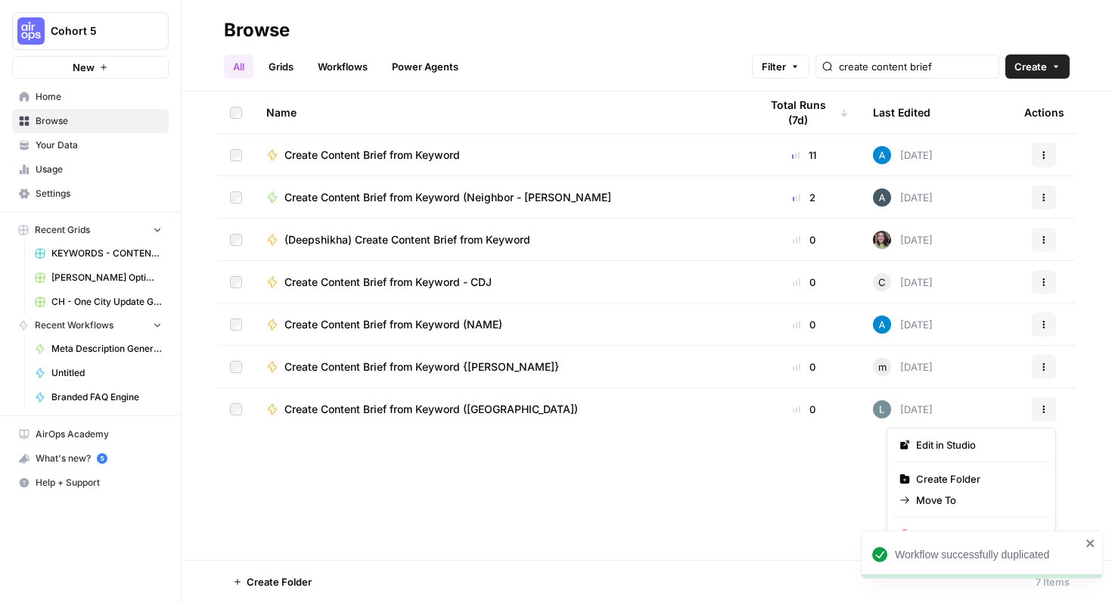
click at [1039, 411] on icon "button" at bounding box center [1043, 409] width 9 height 9
click at [976, 498] on span "Move To" at bounding box center [976, 499] width 121 height 15
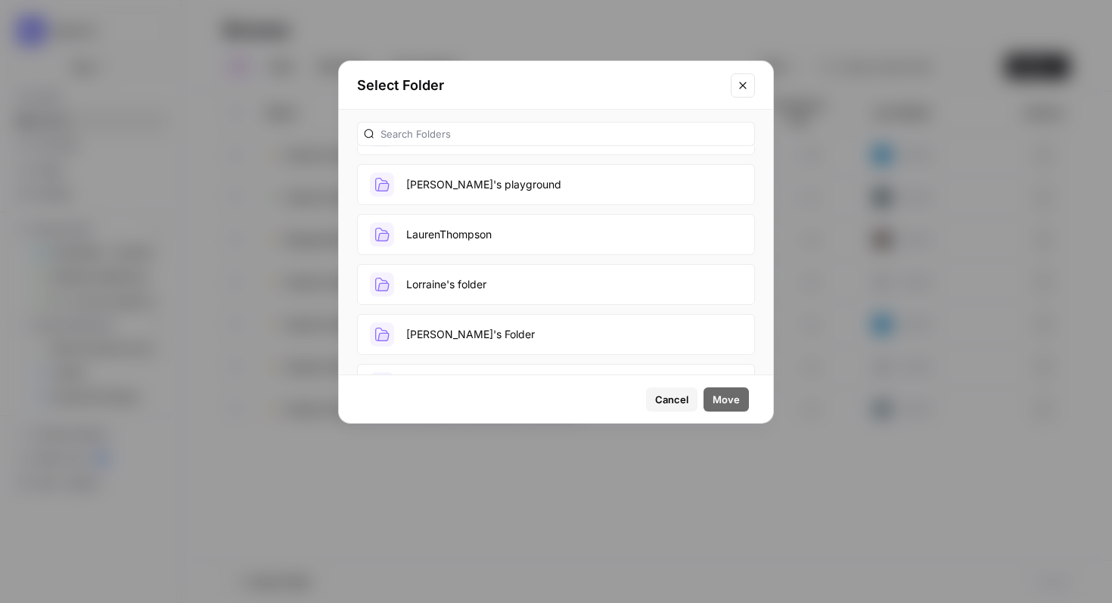
scroll to position [293, 0]
click at [630, 275] on button "Lorraine's folder" at bounding box center [556, 282] width 398 height 41
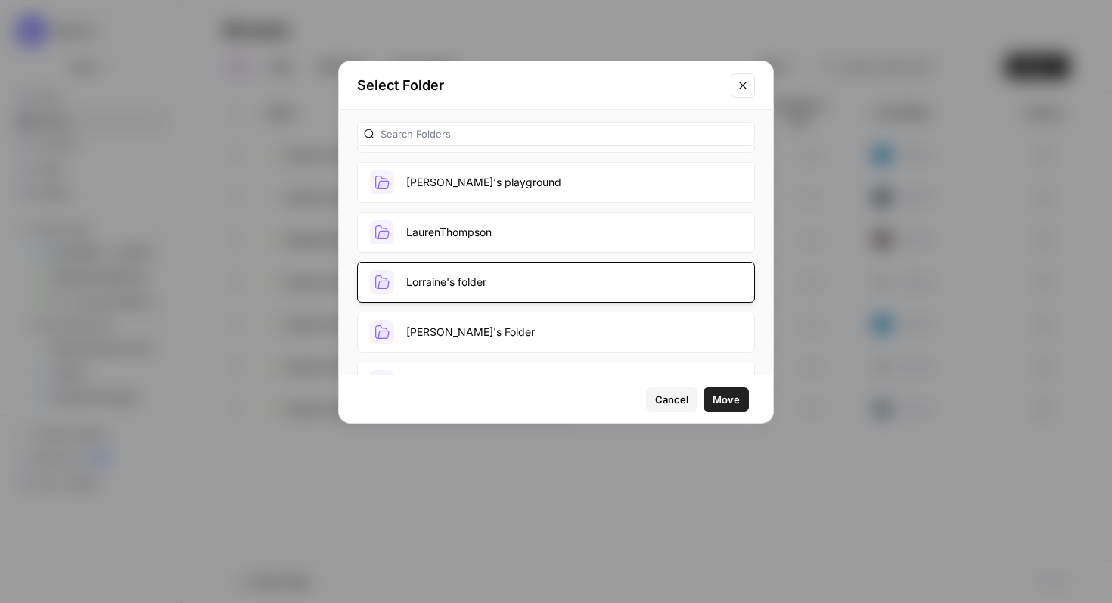
click at [737, 395] on span "Move" at bounding box center [725, 399] width 27 height 15
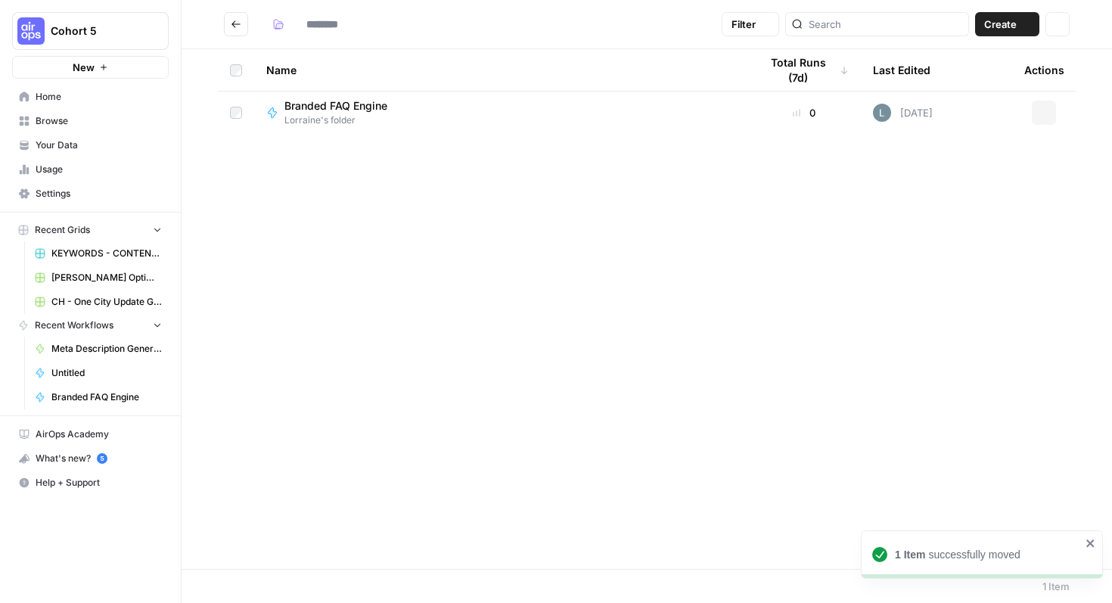
type input "**********"
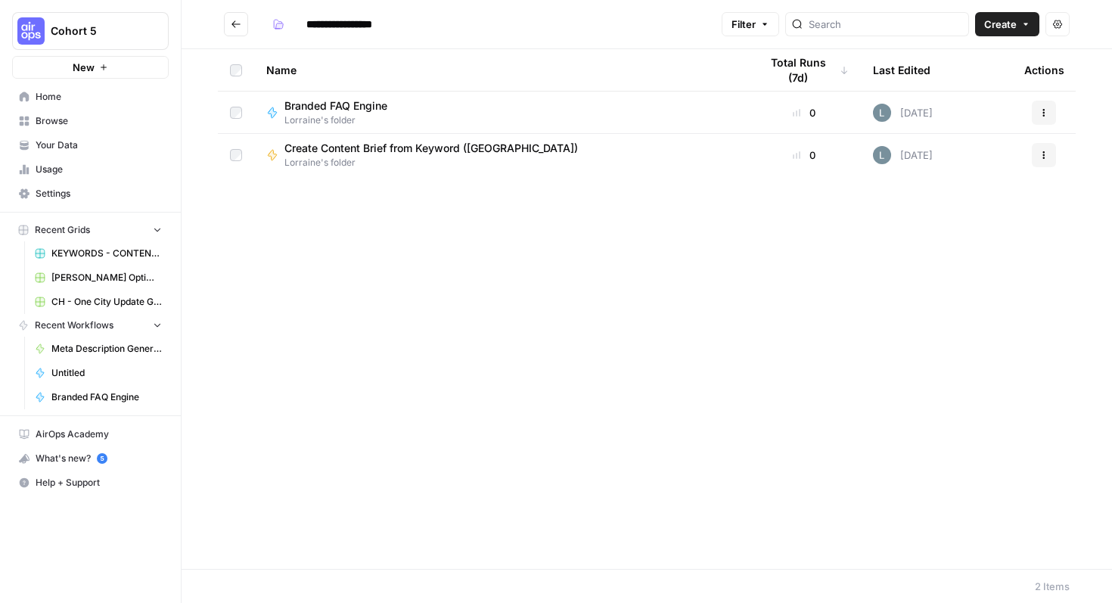
click at [628, 153] on div "Create Content Brief from Keyword (Lorraine) Lorraine's folder" at bounding box center [500, 155] width 469 height 29
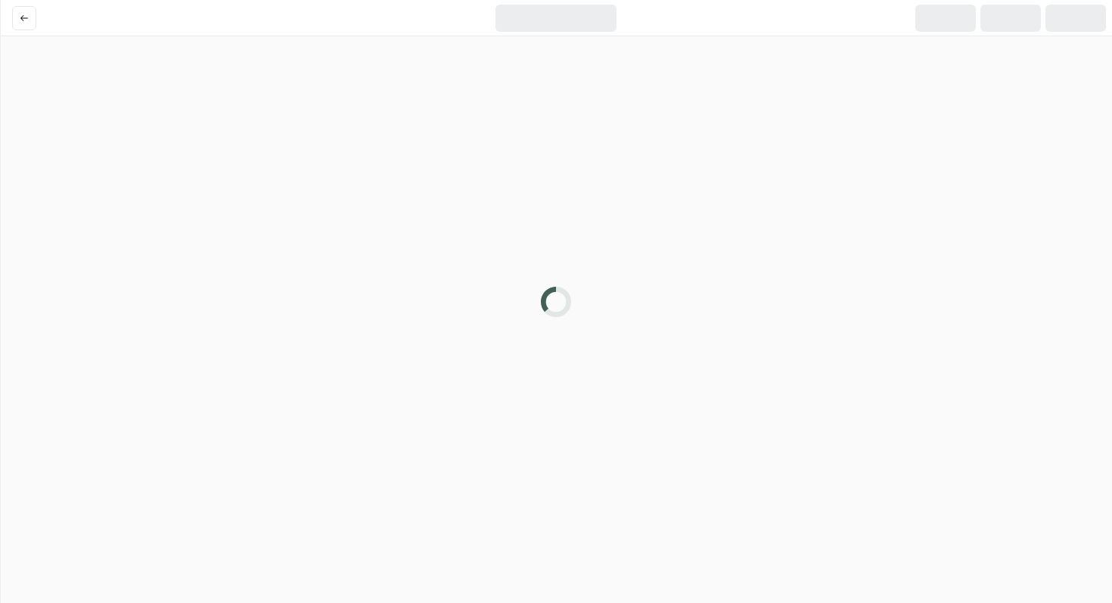
click at [628, 153] on div at bounding box center [556, 301] width 1112 height 603
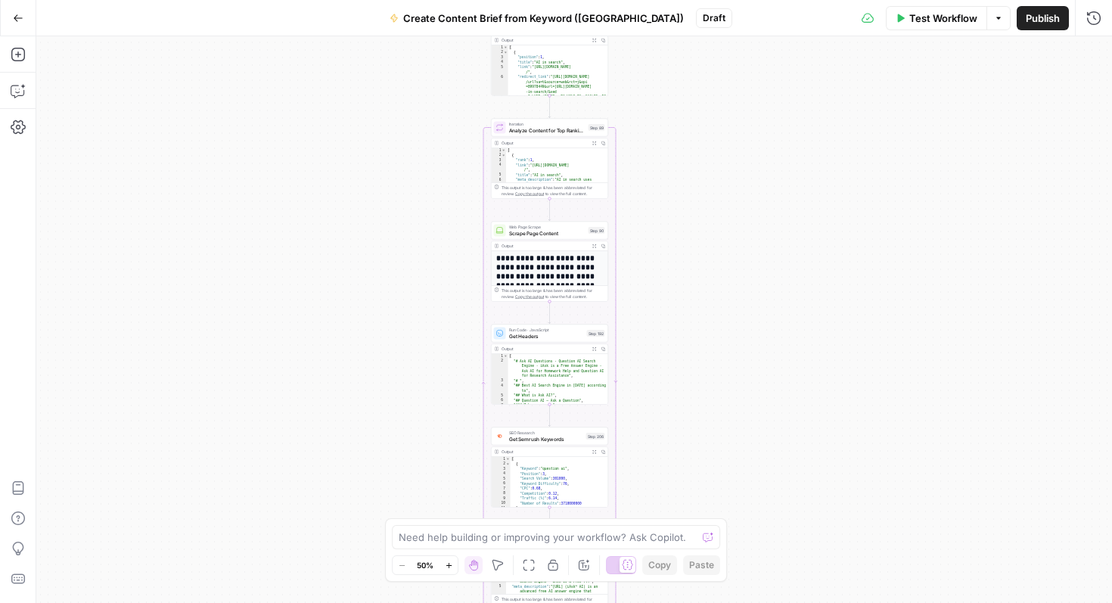
click at [19, 29] on button "Go Back" at bounding box center [18, 18] width 27 height 27
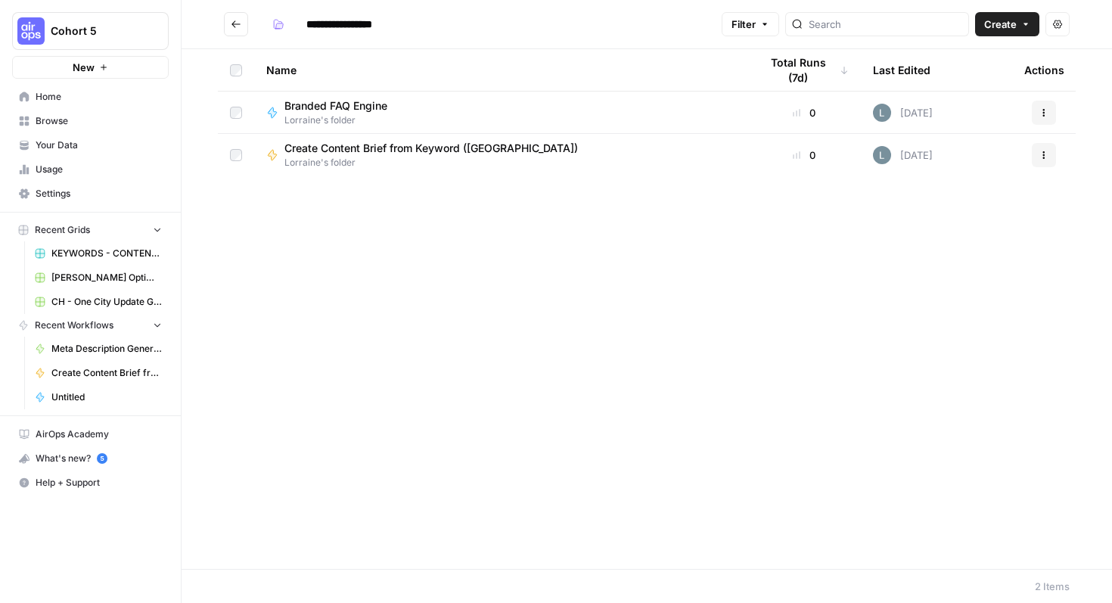
click at [240, 23] on icon "Go back" at bounding box center [236, 24] width 11 height 11
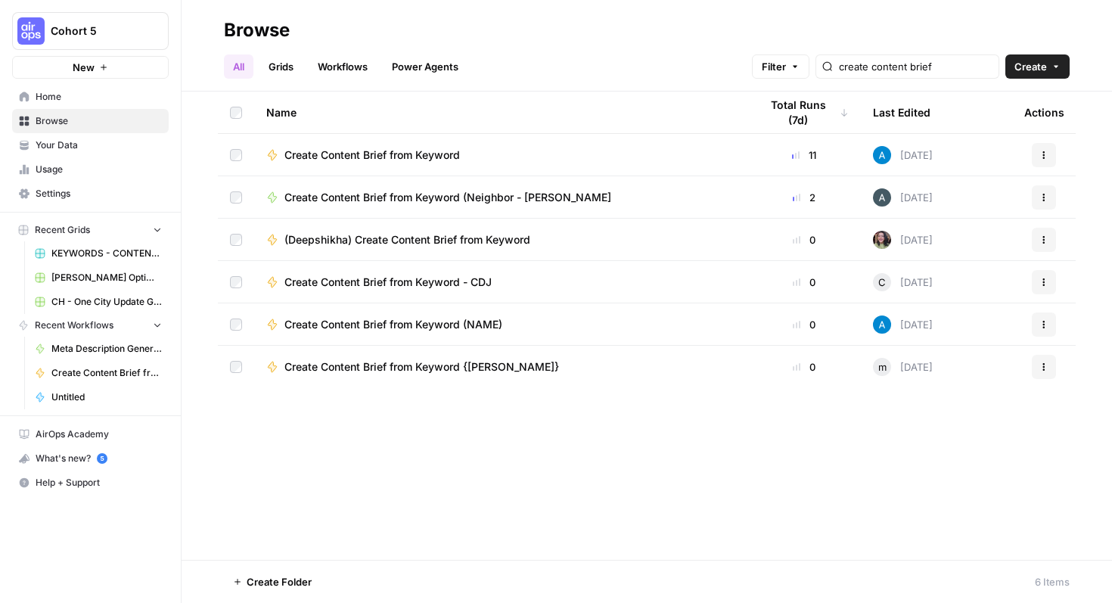
click at [898, 76] on div "create content brief" at bounding box center [907, 66] width 184 height 24
click at [280, 65] on link "Grids" at bounding box center [280, 66] width 43 height 24
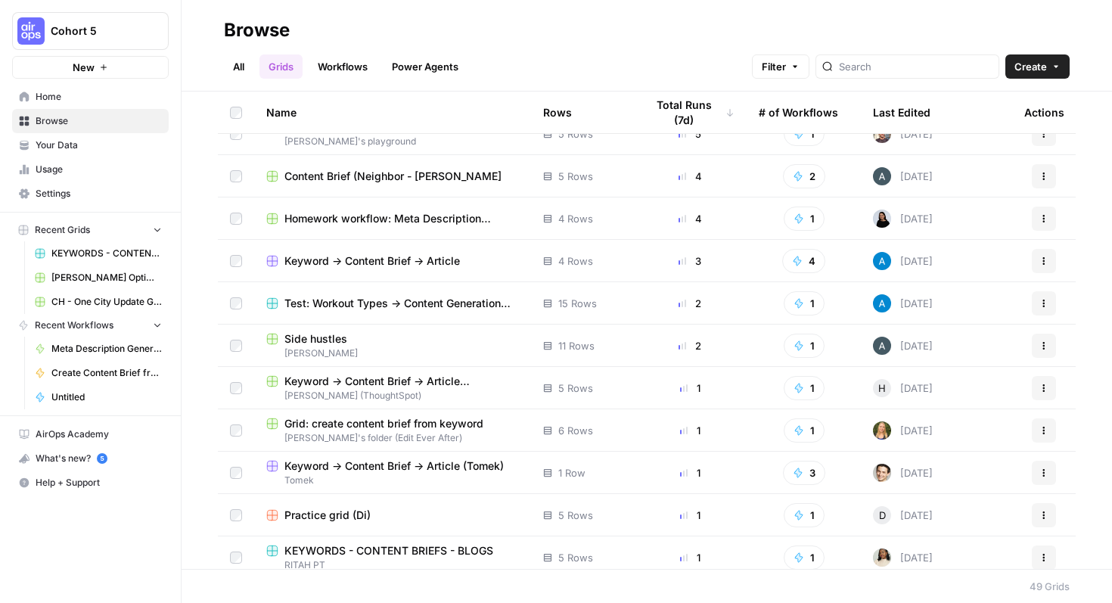
scroll to position [321, 0]
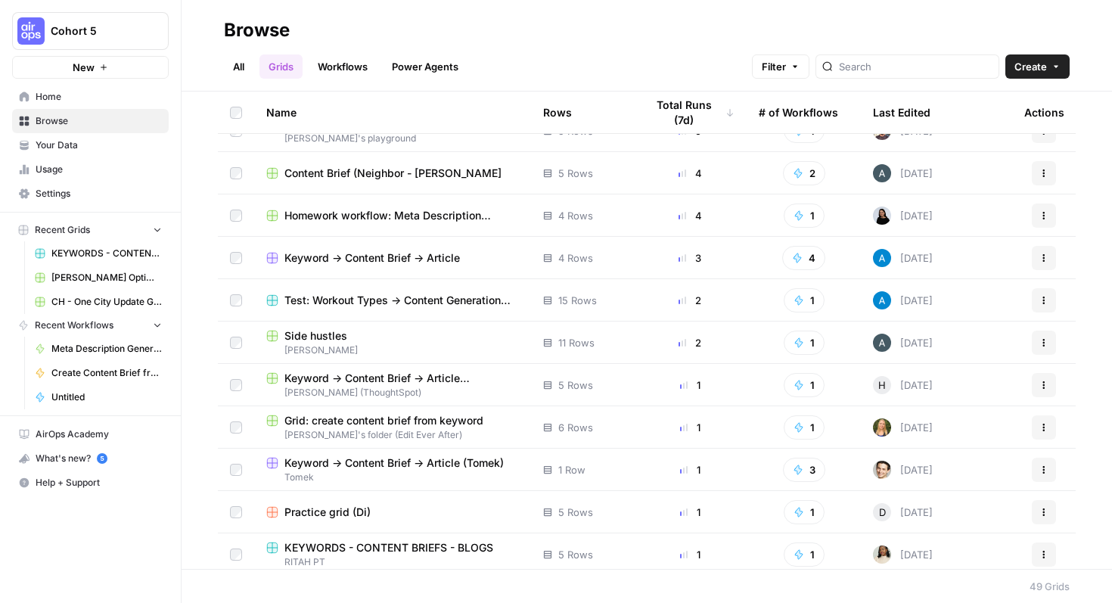
click at [1043, 253] on icon "button" at bounding box center [1043, 257] width 9 height 9
click at [1001, 288] on span "Duplicate" at bounding box center [976, 293] width 121 height 15
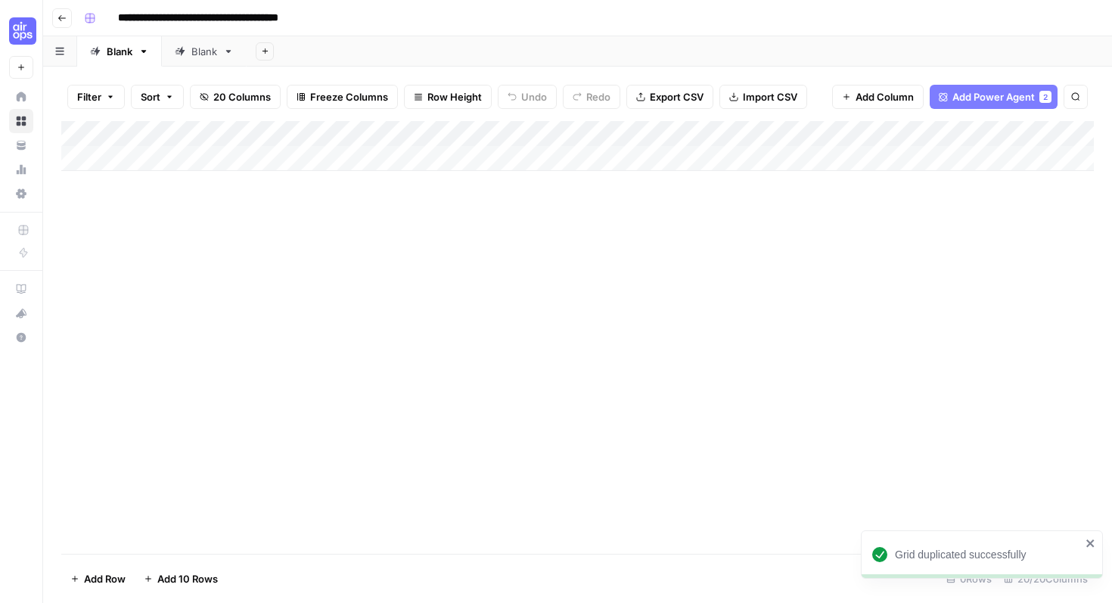
click at [328, 15] on input "**********" at bounding box center [225, 18] width 229 height 24
drag, startPoint x: 327, startPoint y: 18, endPoint x: 303, endPoint y: 18, distance: 24.2
click at [303, 18] on input "**********" at bounding box center [225, 18] width 229 height 24
type input "**********"
click at [481, 333] on div "Add Column" at bounding box center [577, 337] width 1032 height 433
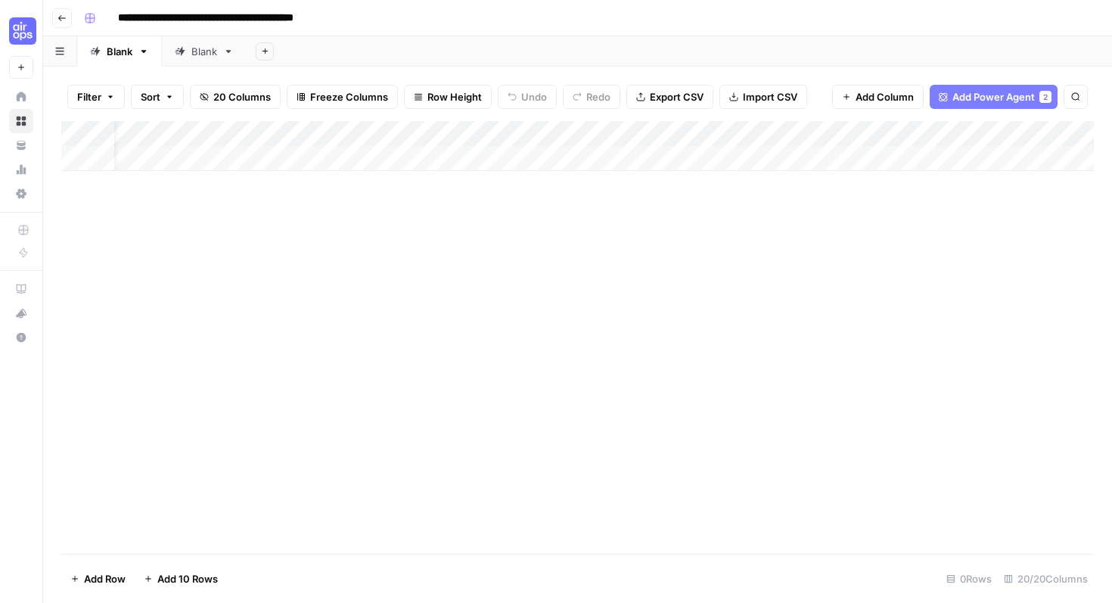
scroll to position [0, 181]
click at [958, 98] on span "Add Power Agent" at bounding box center [993, 96] width 82 height 15
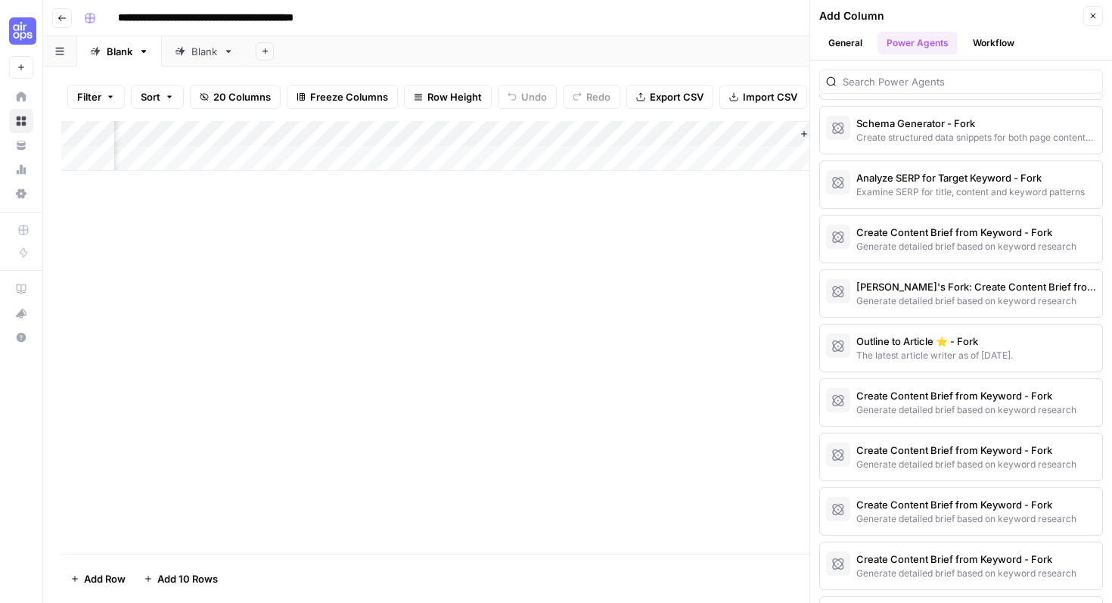
scroll to position [1705, 0]
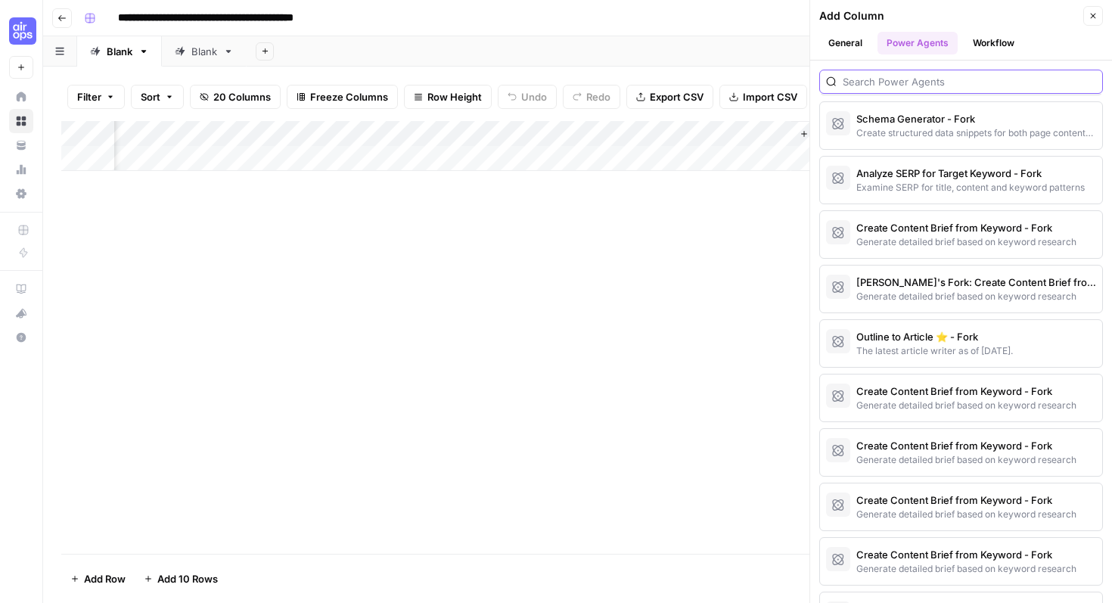
click at [908, 83] on input "search" at bounding box center [968, 81] width 253 height 15
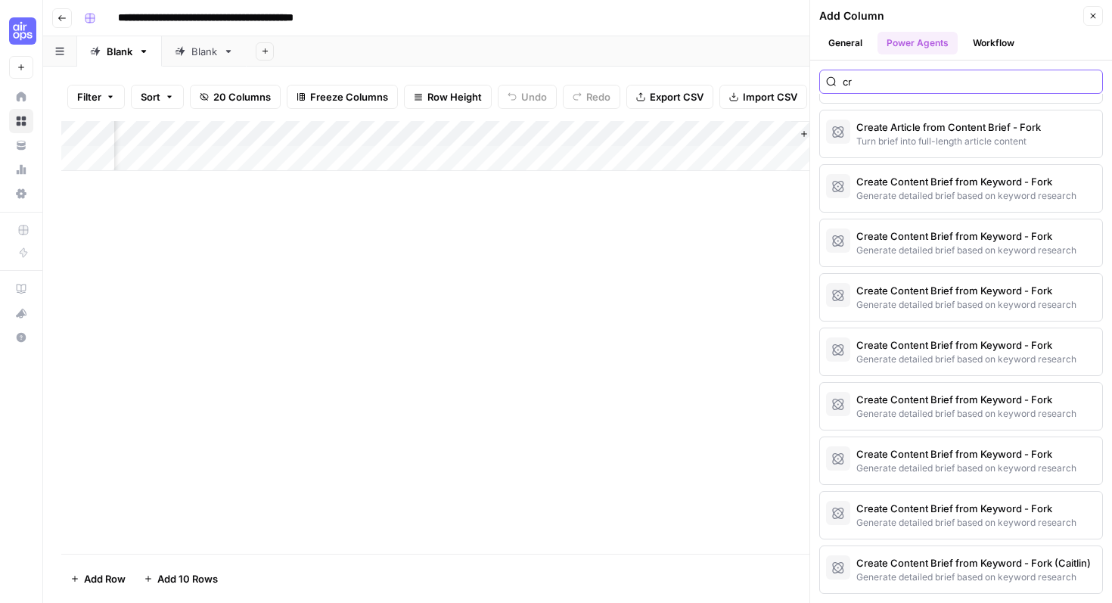
scroll to position [626, 0]
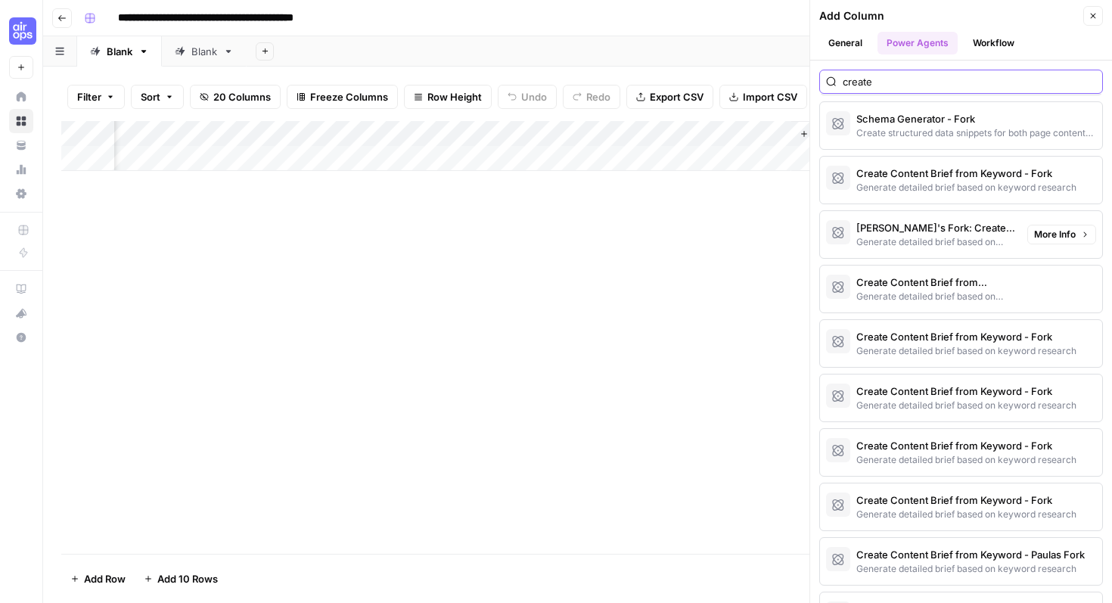
type input "create"
click at [935, 287] on div "Create Content Brief from Keyword - Fork" at bounding box center [935, 282] width 159 height 15
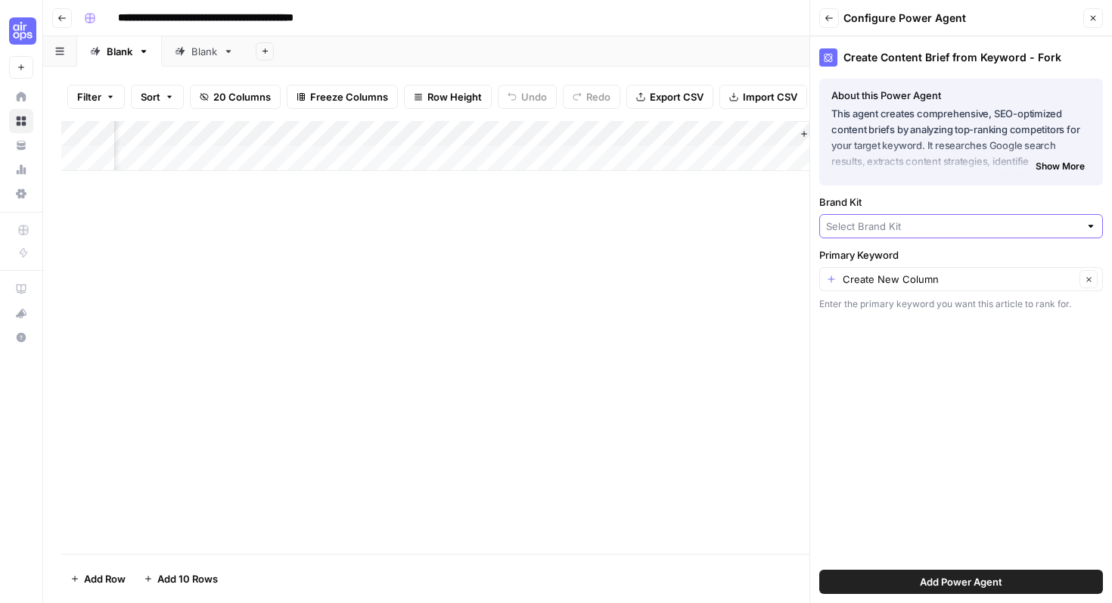
click at [883, 225] on input "Brand Kit" at bounding box center [952, 226] width 253 height 15
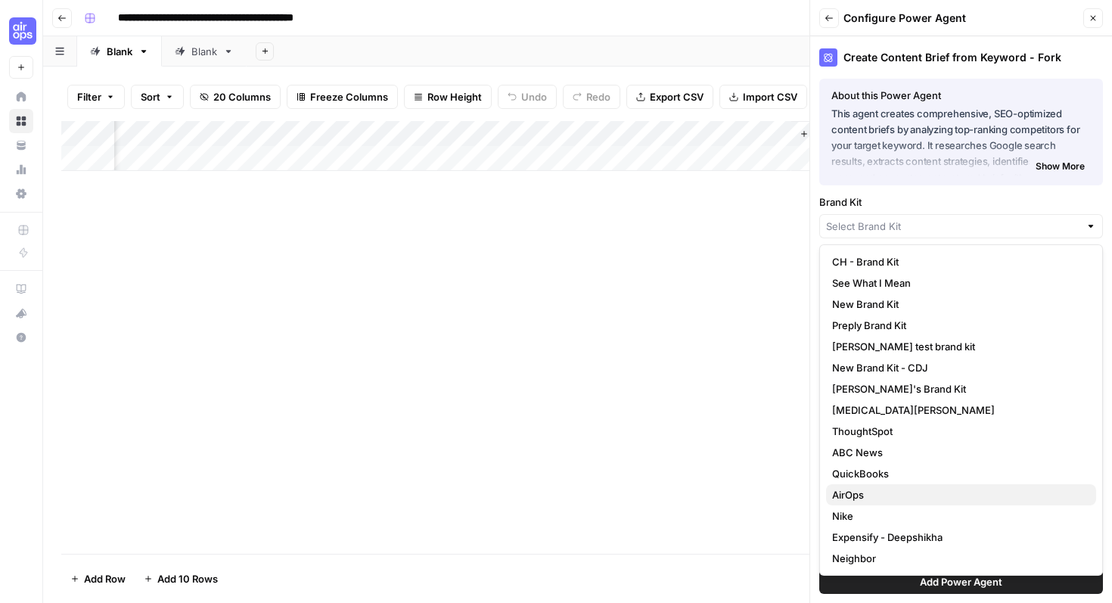
click at [876, 491] on span "AirOps" at bounding box center [958, 494] width 252 height 15
type input "AirOps"
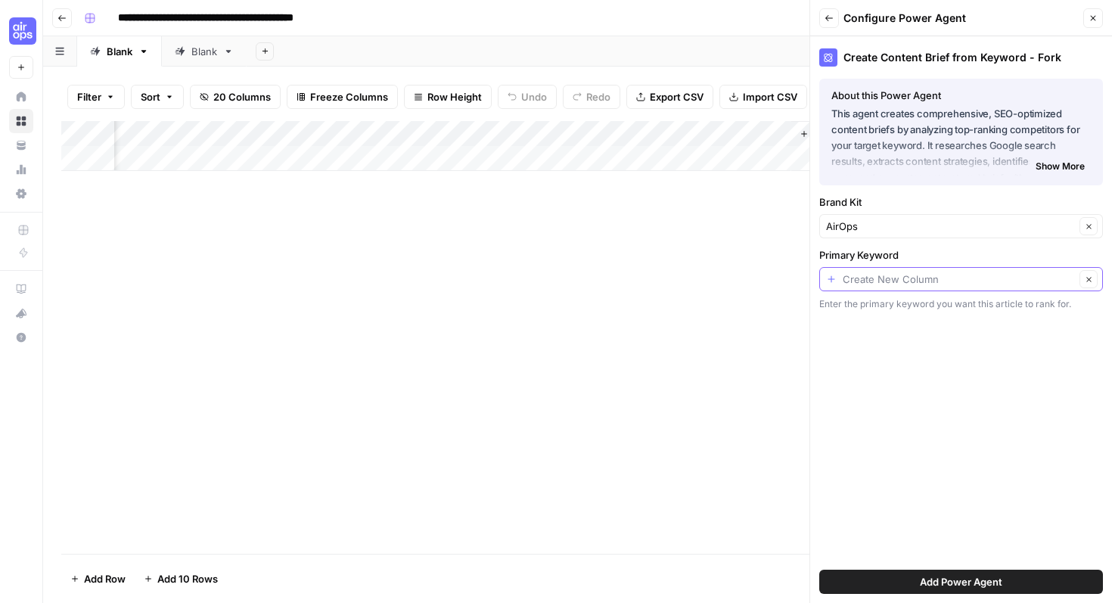
click at [895, 278] on input "Primary Keyword" at bounding box center [958, 278] width 232 height 15
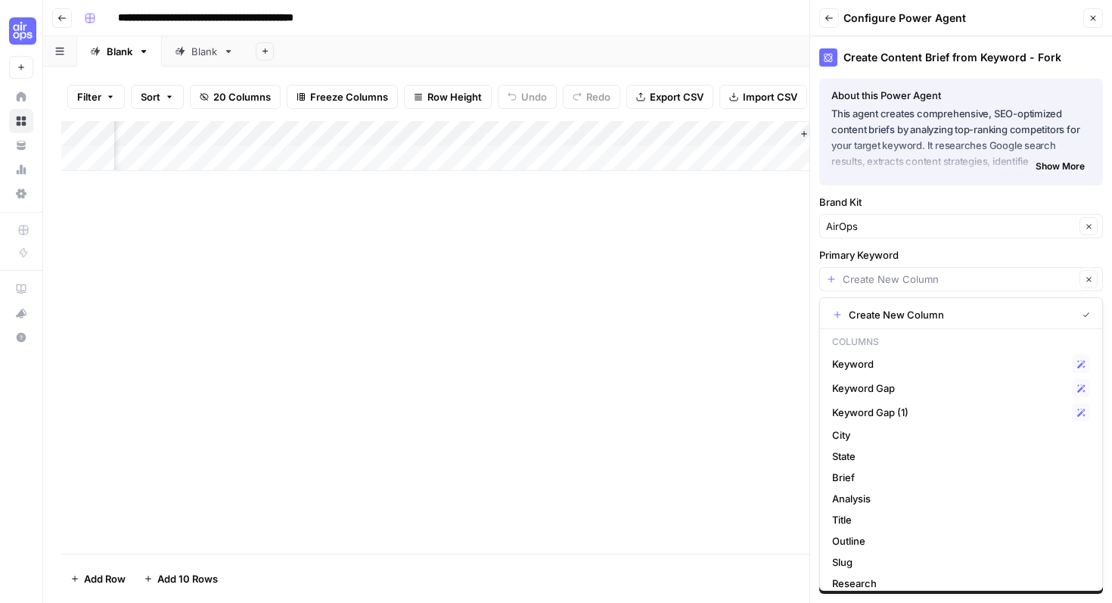
click at [893, 290] on div "Clear" at bounding box center [961, 279] width 284 height 24
type input "Create New Column"
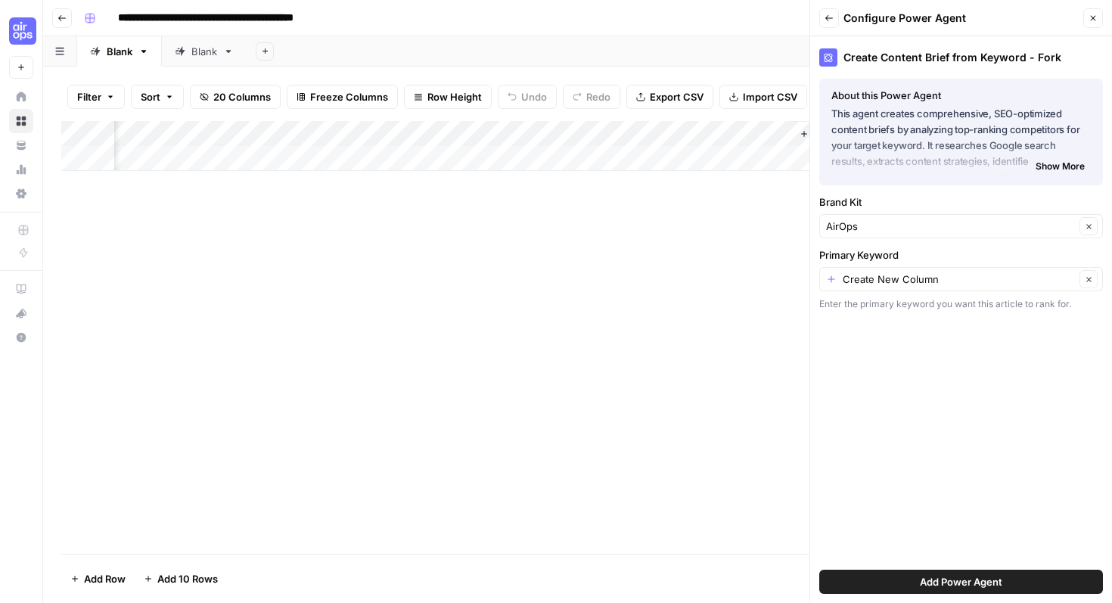
click at [765, 504] on div "Add Column" at bounding box center [577, 337] width 1032 height 433
click at [957, 583] on span "Add Power Agent" at bounding box center [961, 581] width 82 height 15
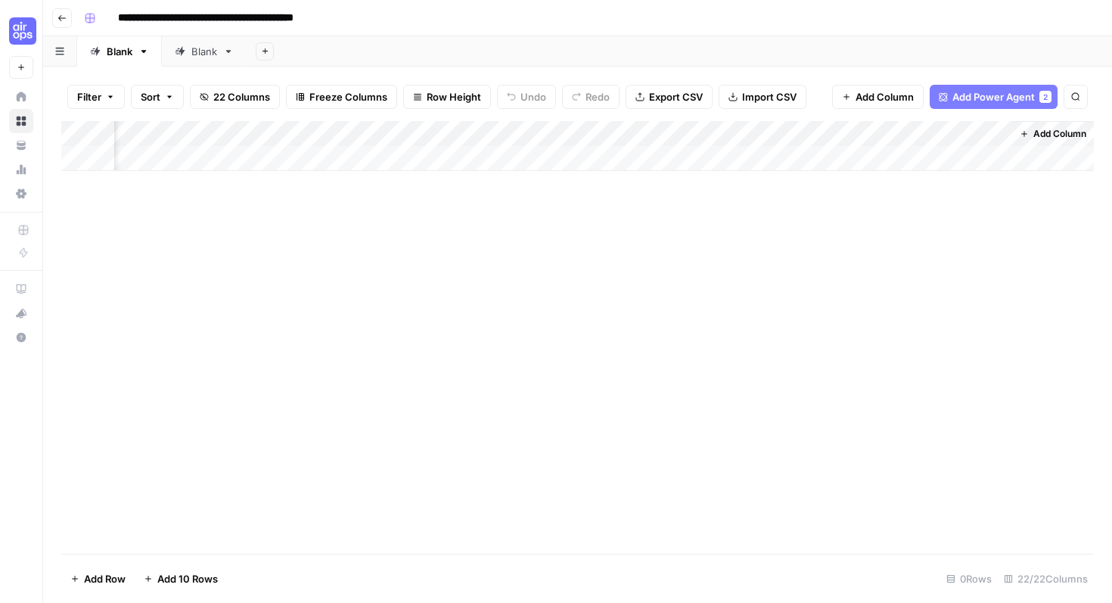
scroll to position [0, 2459]
click at [889, 153] on div "Add Column" at bounding box center [577, 146] width 1032 height 50
click at [981, 136] on div "Add Column" at bounding box center [577, 159] width 1032 height 76
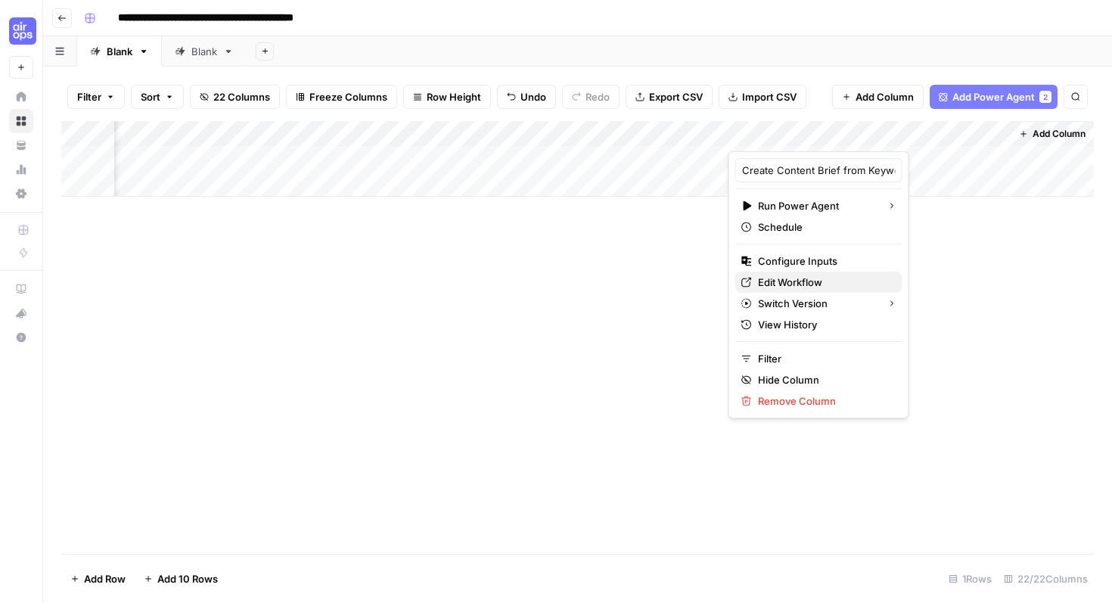
click at [820, 281] on span "Edit Workflow" at bounding box center [824, 282] width 132 height 15
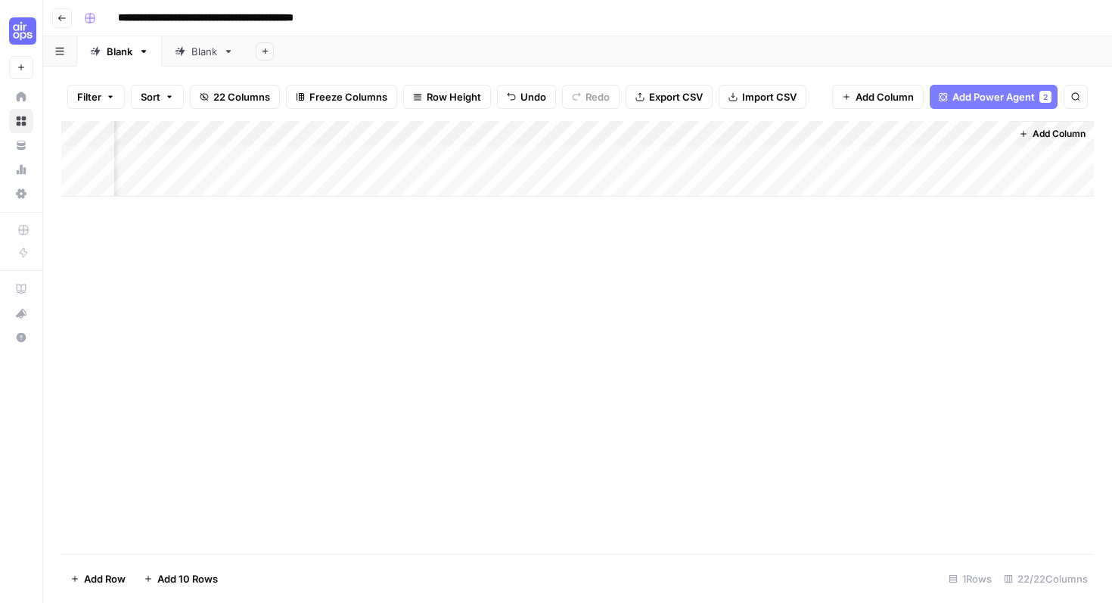
click at [872, 154] on div "Add Column" at bounding box center [577, 159] width 1032 height 76
click at [935, 166] on div "Add Column" at bounding box center [577, 159] width 1032 height 76
click at [636, 154] on div "Add Column" at bounding box center [577, 159] width 1032 height 76
click at [225, 161] on div "Add Column" at bounding box center [577, 159] width 1032 height 76
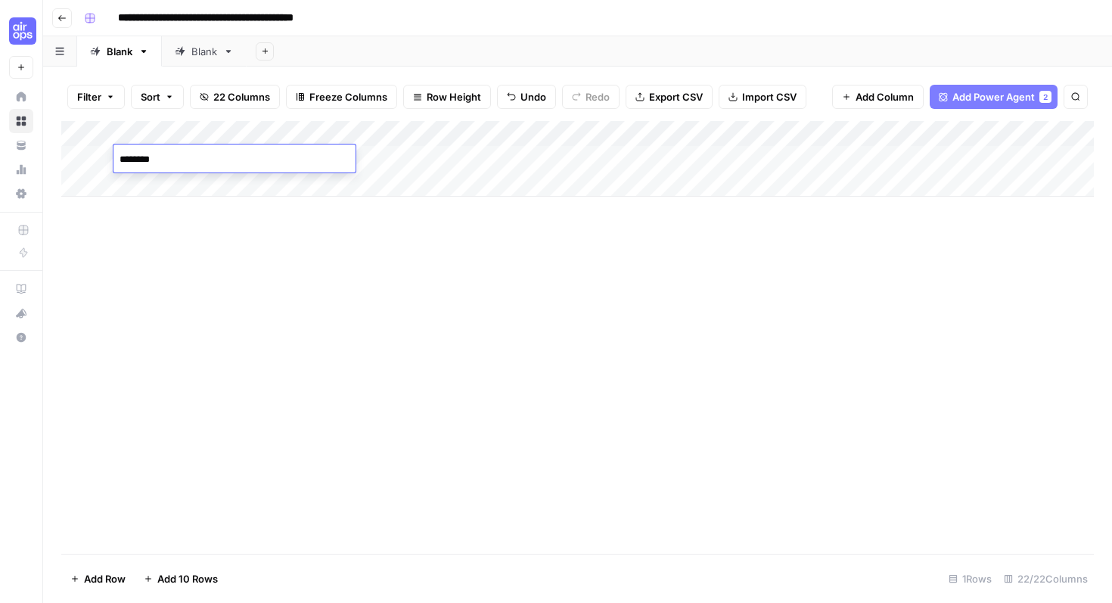
type textarea "*********"
click at [386, 220] on div "Add Column" at bounding box center [577, 337] width 1032 height 433
click at [627, 136] on div "Add Column" at bounding box center [577, 159] width 1032 height 76
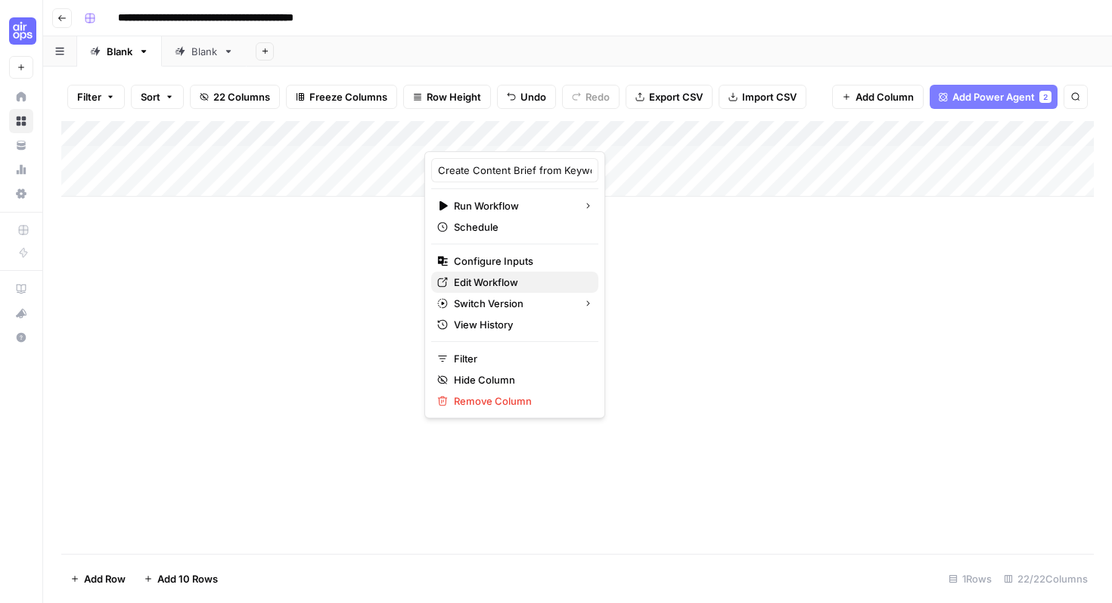
click at [527, 281] on span "Edit Workflow" at bounding box center [520, 282] width 132 height 15
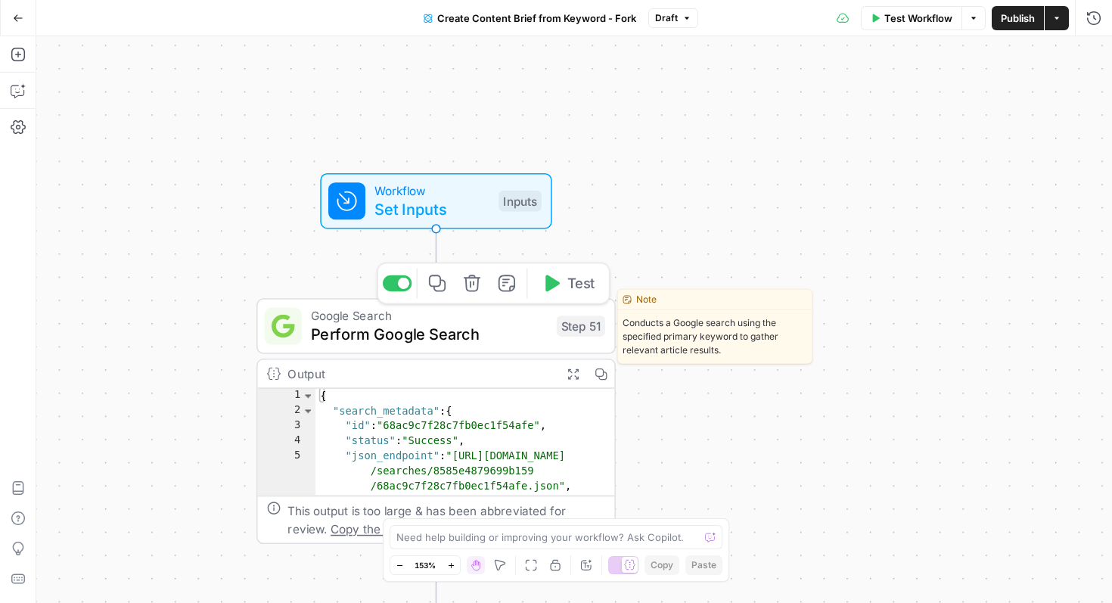
click at [485, 338] on span "Perform Google Search" at bounding box center [429, 334] width 236 height 23
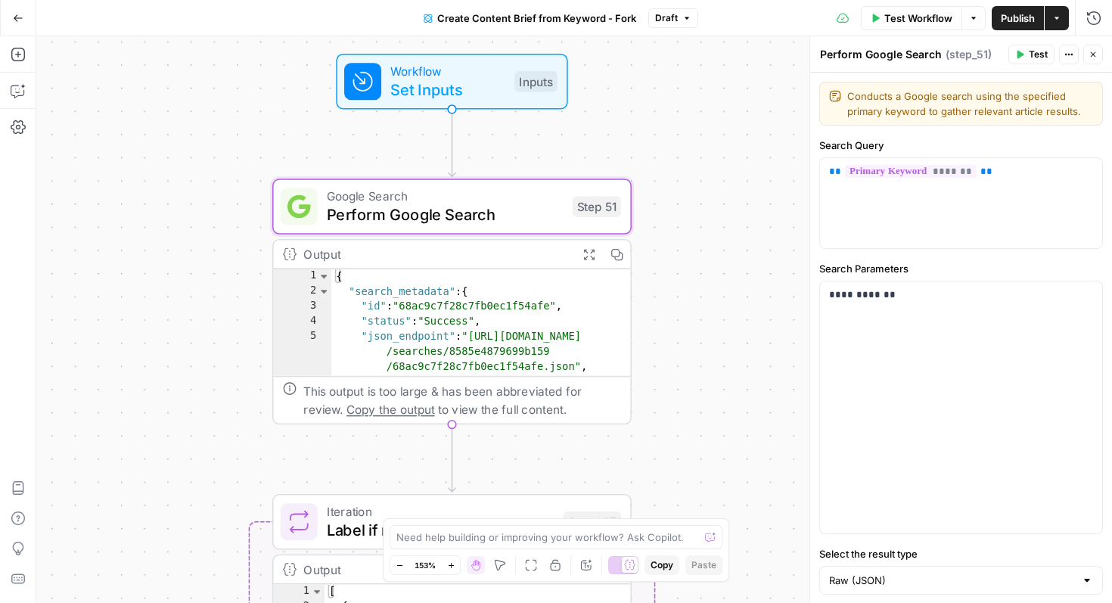
click at [1060, 58] on button "Actions" at bounding box center [1069, 55] width 20 height 20
click at [1019, 57] on icon "button" at bounding box center [1020, 55] width 7 height 8
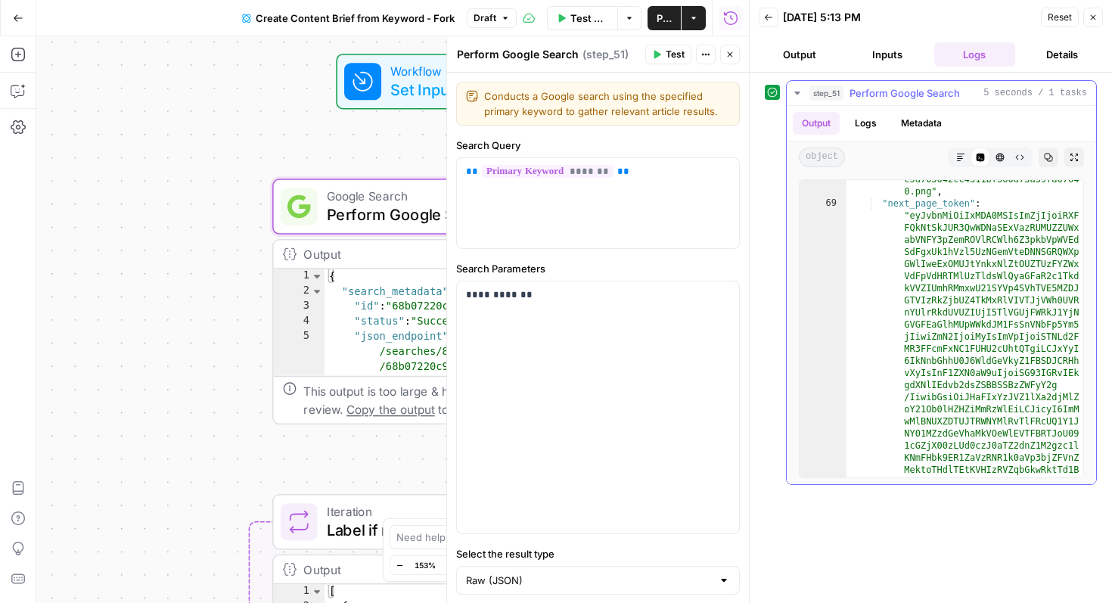
scroll to position [588, 0]
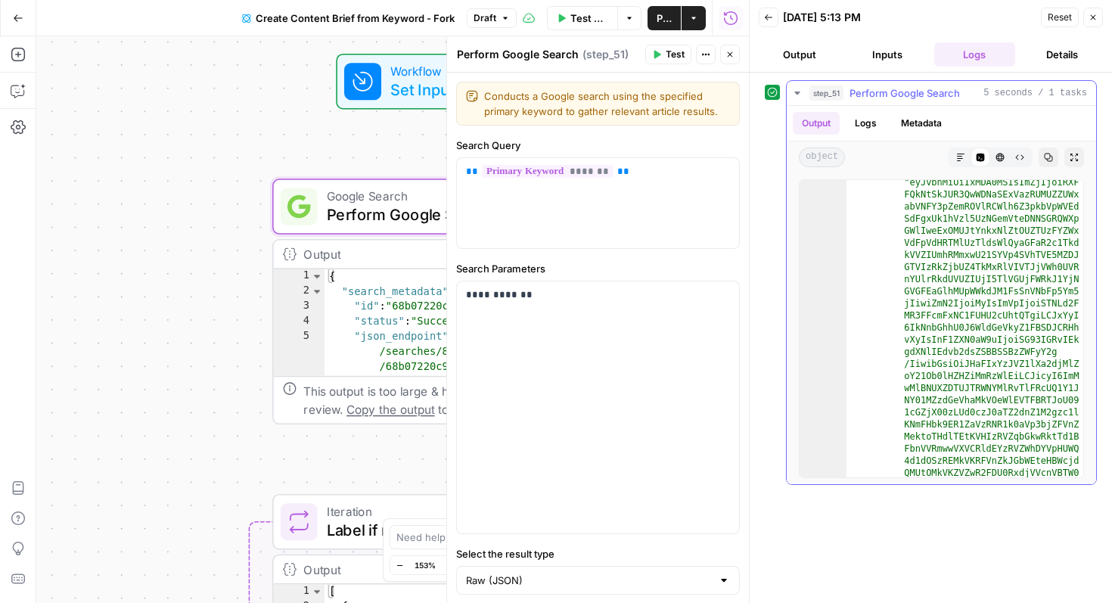
click at [864, 113] on button "Logs" at bounding box center [865, 123] width 40 height 23
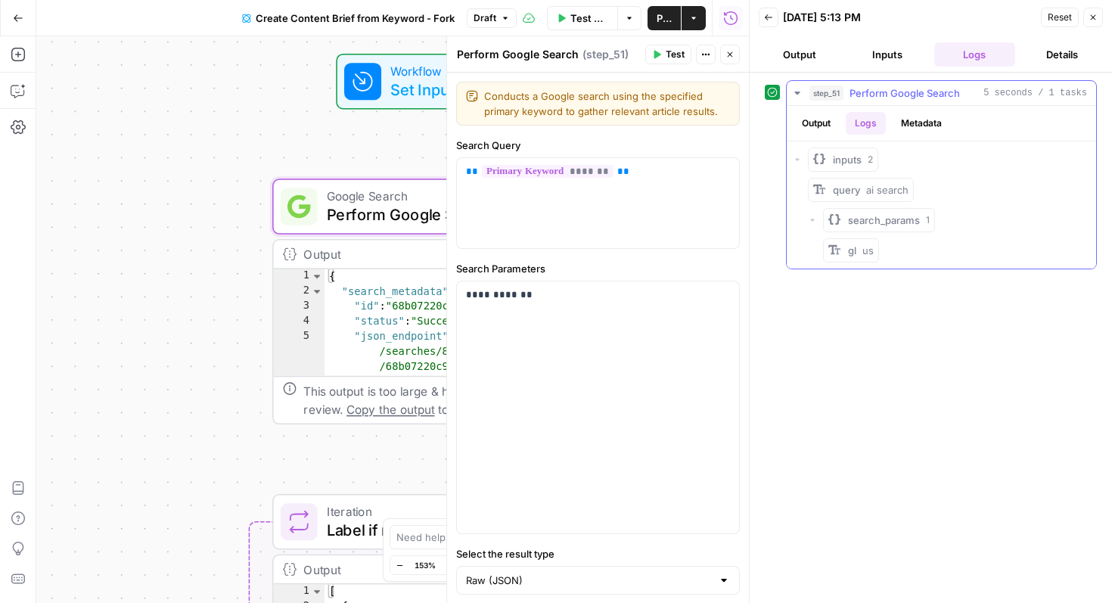
click at [817, 116] on button "Output" at bounding box center [816, 123] width 47 height 23
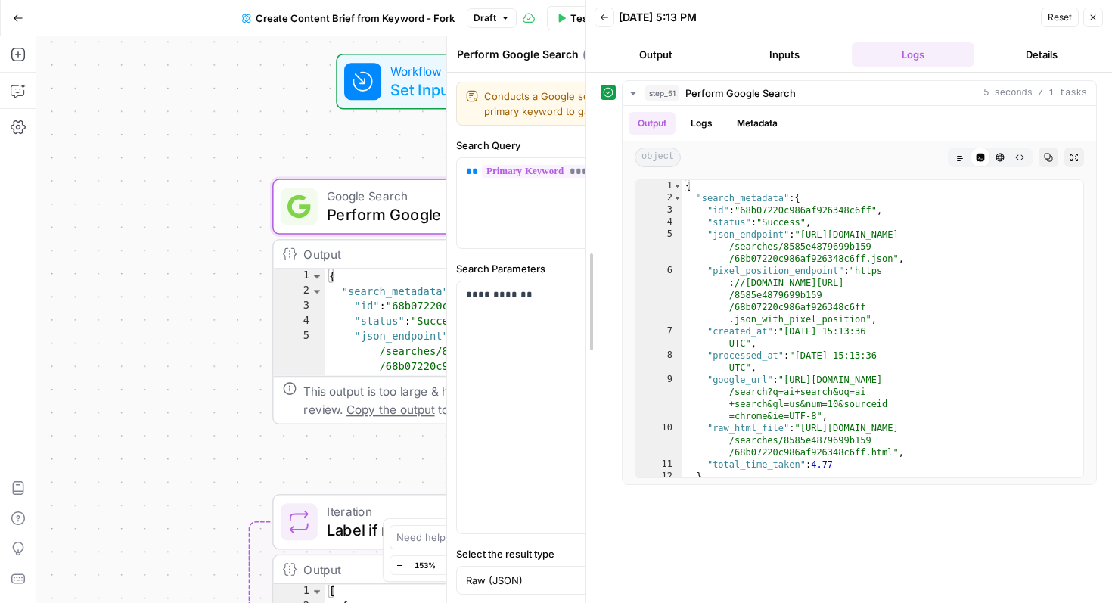
drag, startPoint x: 748, startPoint y: 242, endPoint x: 584, endPoint y: 240, distance: 164.1
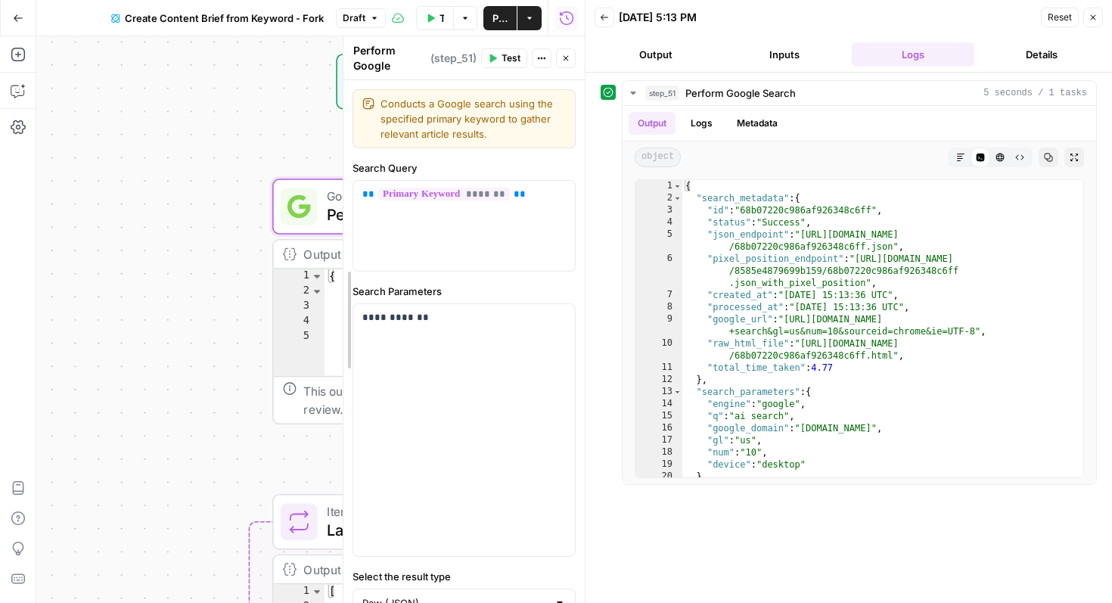
drag, startPoint x: 286, startPoint y: 240, endPoint x: 610, endPoint y: 260, distance: 324.3
click at [610, 260] on body "Cohort 5 New Home Browse Your Data Usage Settings Recent Grids Keyword -> Conte…" at bounding box center [556, 301] width 1112 height 603
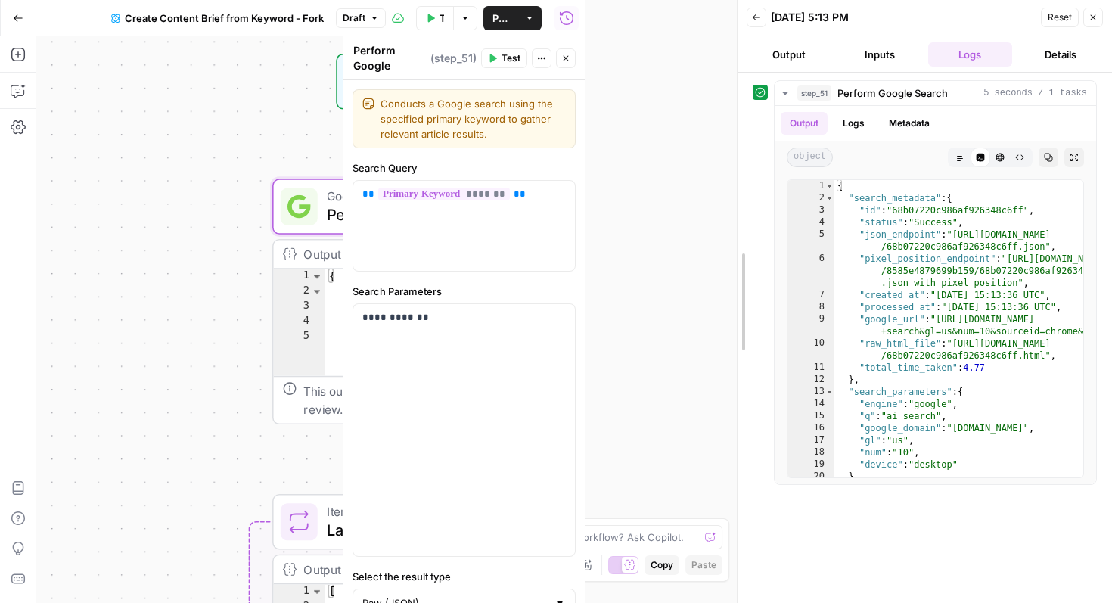
drag, startPoint x: 579, startPoint y: 242, endPoint x: 764, endPoint y: 242, distance: 184.5
click at [745, 242] on div at bounding box center [737, 301] width 15 height 603
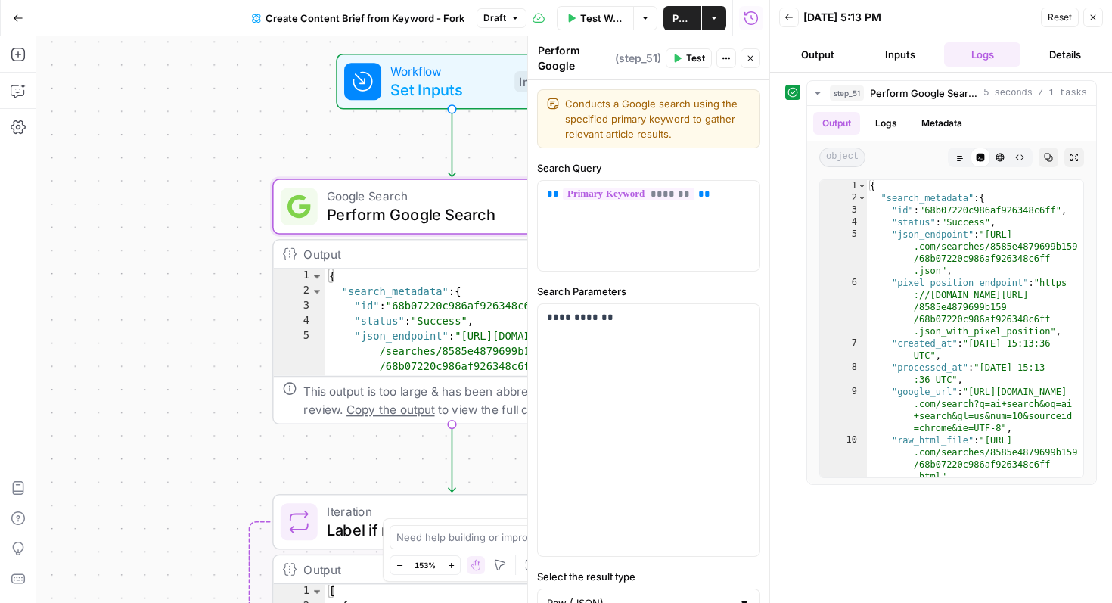
click at [1099, 9] on button "Close" at bounding box center [1093, 18] width 20 height 20
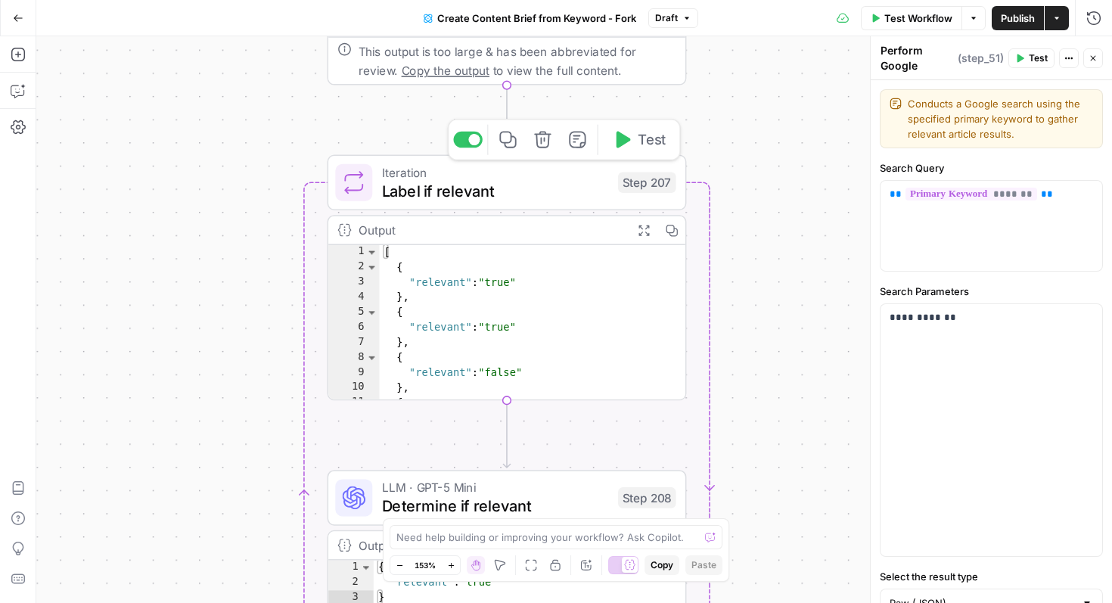
click at [537, 182] on span "Label if relevant" at bounding box center [495, 190] width 227 height 23
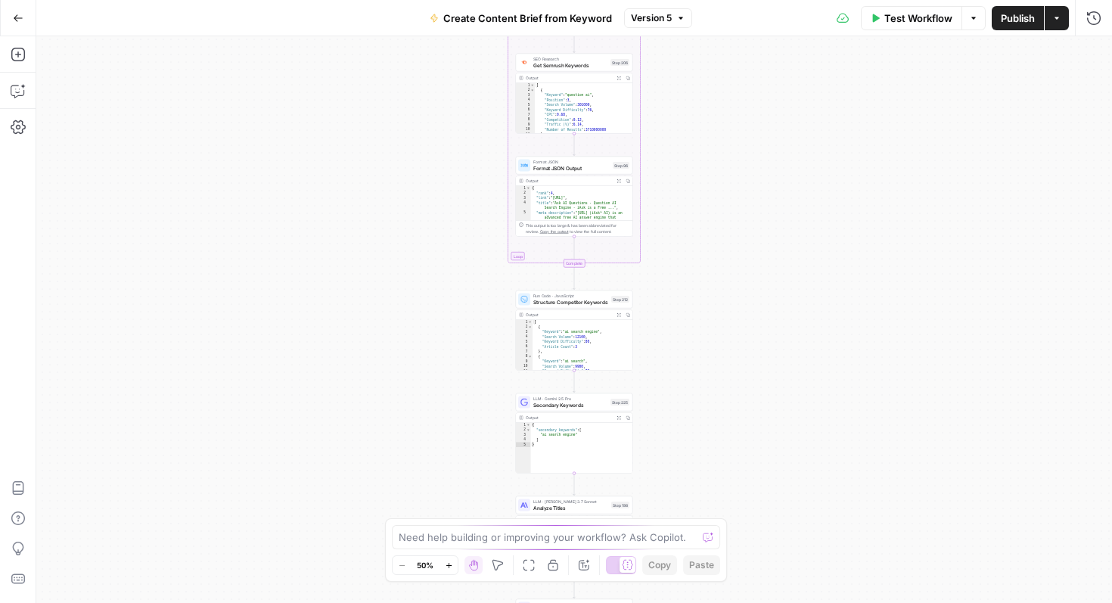
click at [918, 28] on button "Test Workflow" at bounding box center [911, 18] width 101 height 24
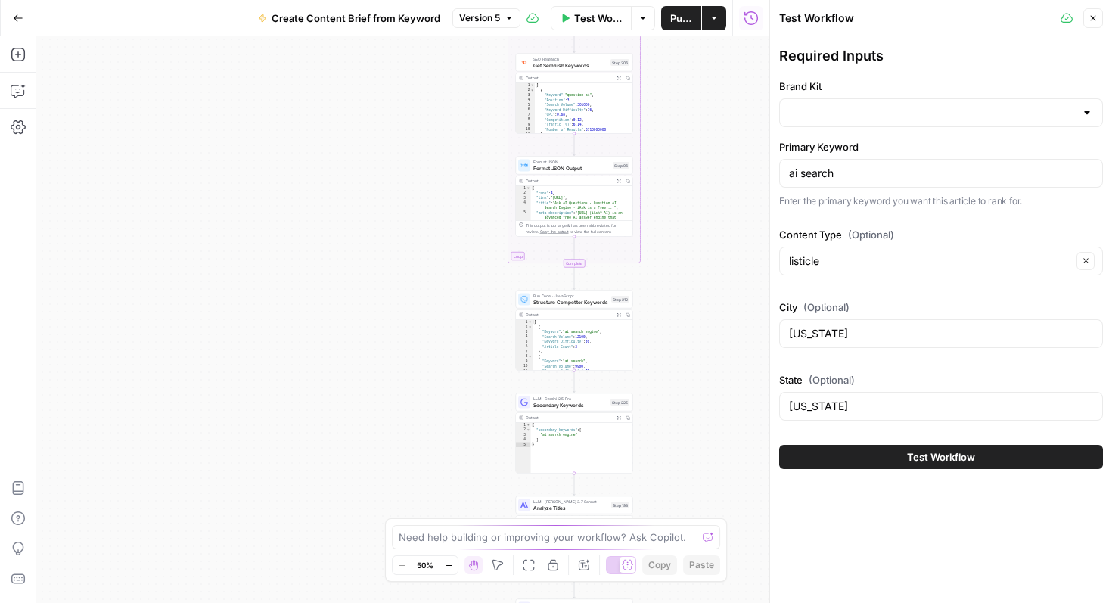
type input "AirOps"
click at [820, 266] on input "Content Type (Optional)" at bounding box center [930, 260] width 283 height 15
click at [818, 324] on span "blog" at bounding box center [938, 319] width 292 height 15
type input "blog"
click at [925, 455] on span "Test Workflow" at bounding box center [941, 456] width 68 height 15
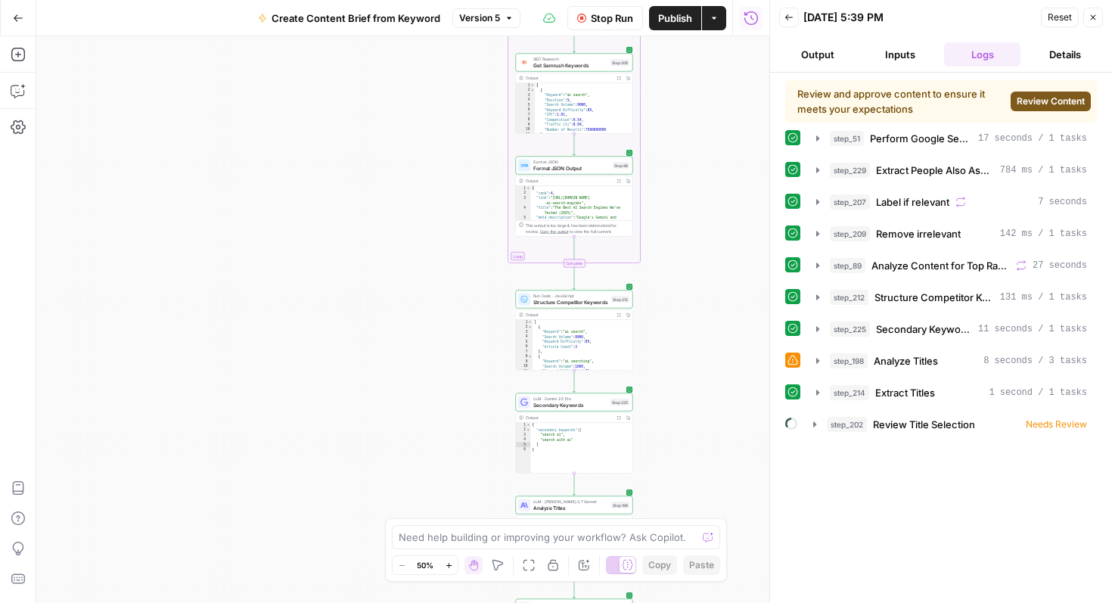
click at [835, 49] on button "Output" at bounding box center [817, 54] width 76 height 24
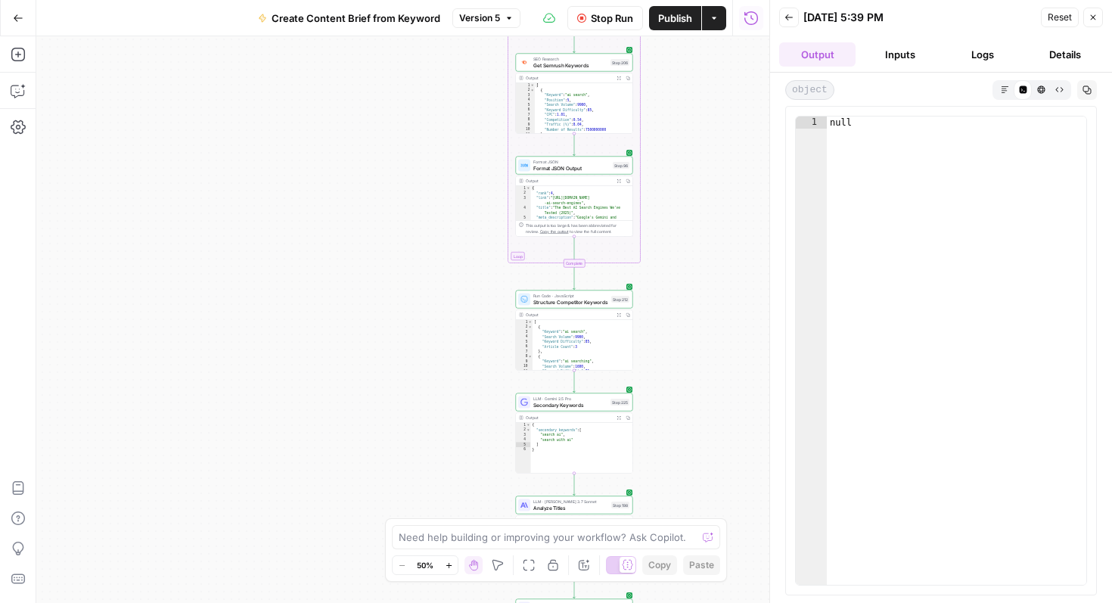
click at [970, 54] on button "Logs" at bounding box center [982, 54] width 76 height 24
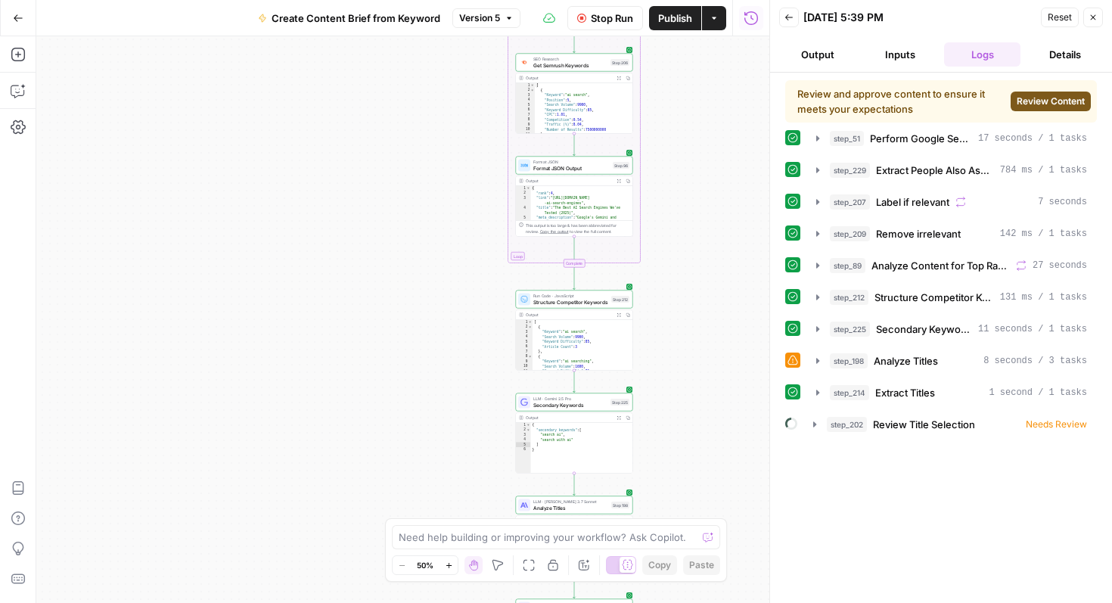
click at [1047, 101] on span "Review Content" at bounding box center [1050, 102] width 68 height 14
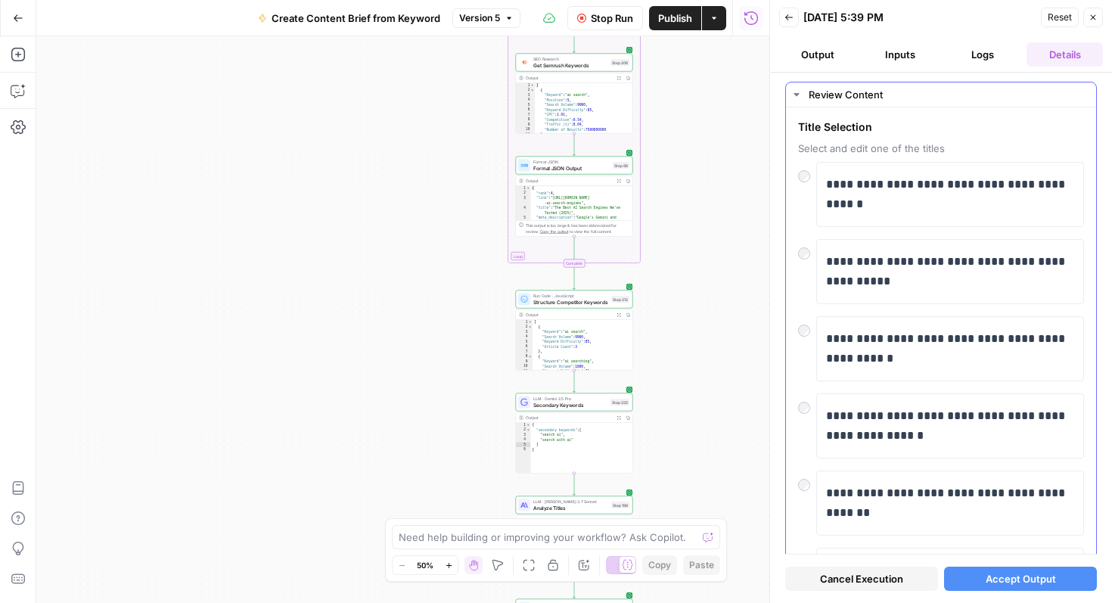
scroll to position [49, 0]
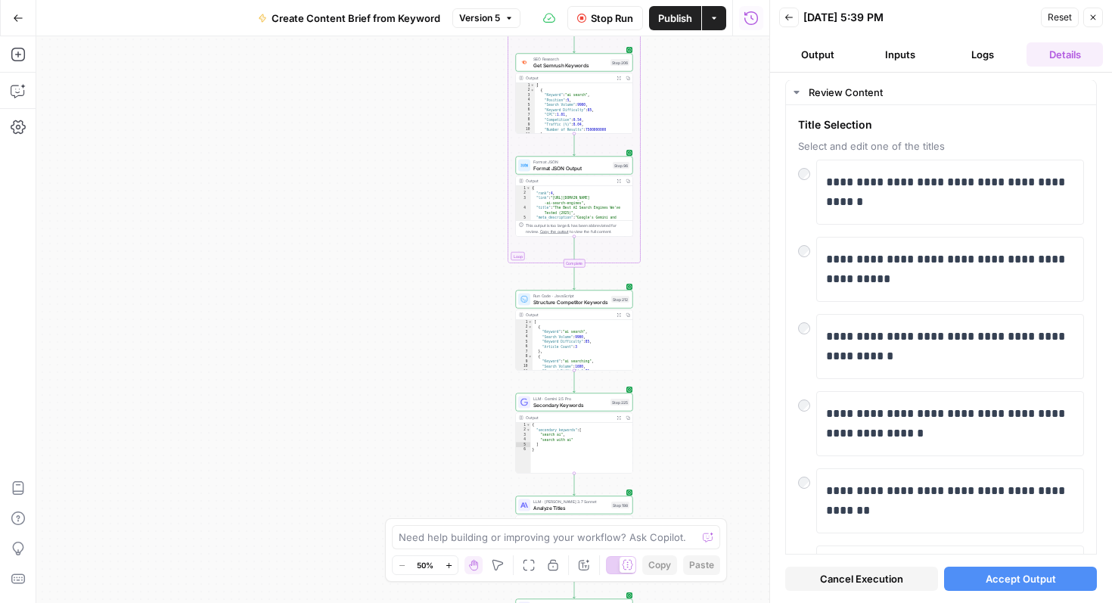
click at [1008, 579] on span "Accept Output" at bounding box center [1020, 578] width 70 height 15
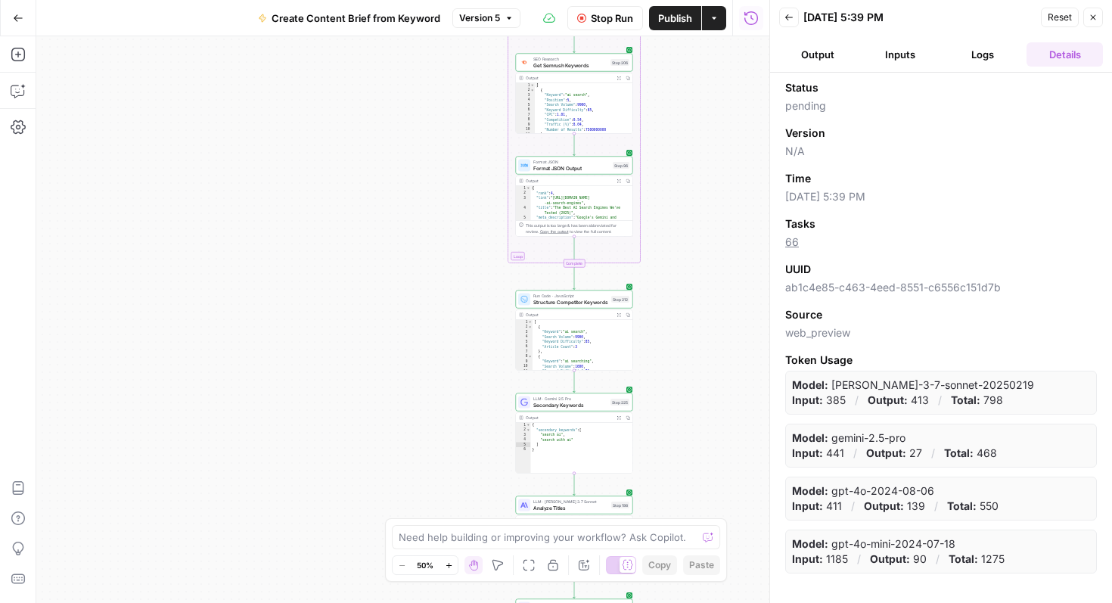
click at [888, 60] on button "Inputs" at bounding box center [899, 54] width 76 height 24
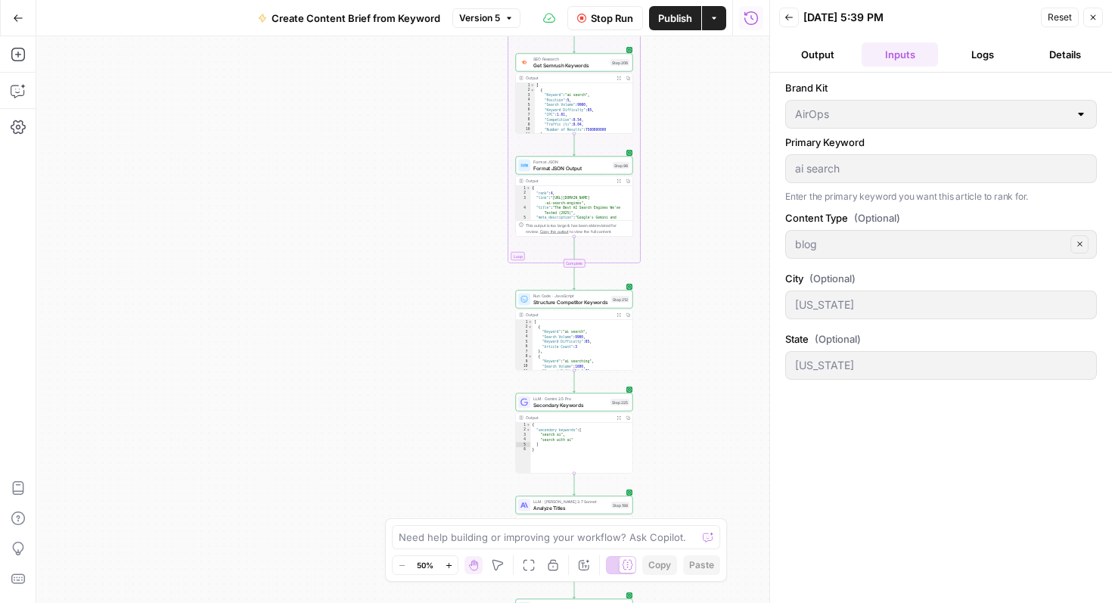
click at [826, 62] on button "Output" at bounding box center [817, 54] width 76 height 24
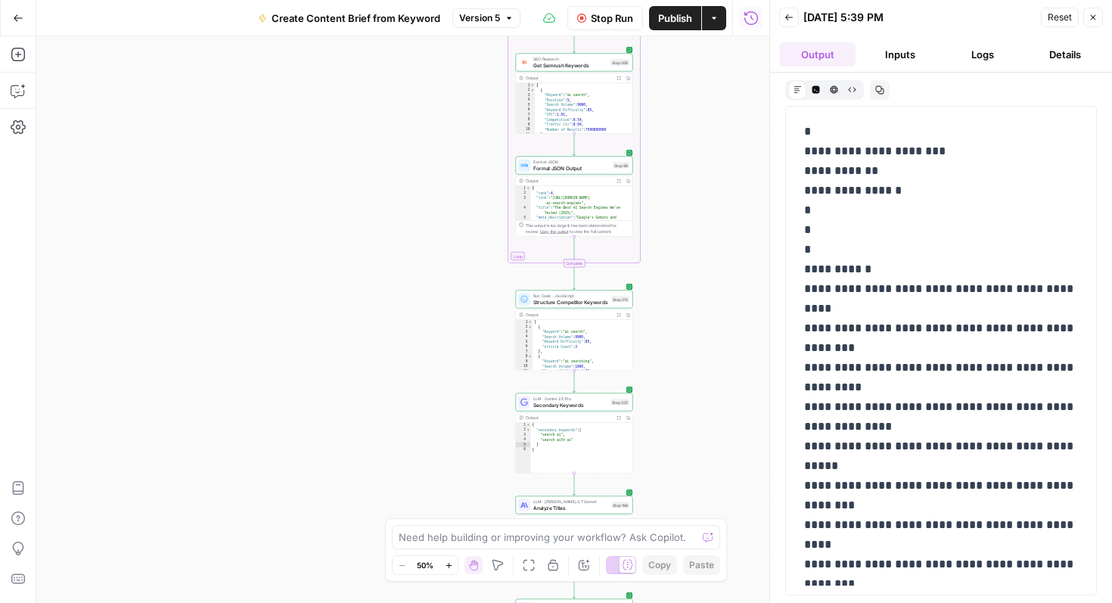
click at [979, 58] on button "Logs" at bounding box center [982, 54] width 76 height 24
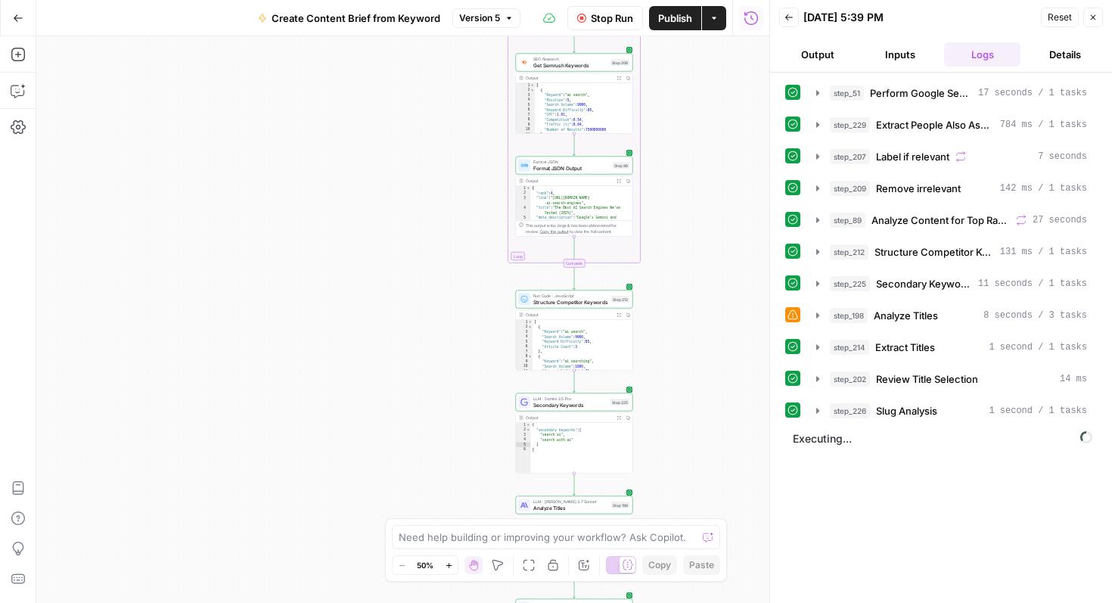
click at [898, 39] on header "Back 08/28/25 at 5:39 PM Reset Close Output Inputs Logs Details" at bounding box center [941, 36] width 342 height 73
click at [913, 53] on button "Inputs" at bounding box center [899, 54] width 76 height 24
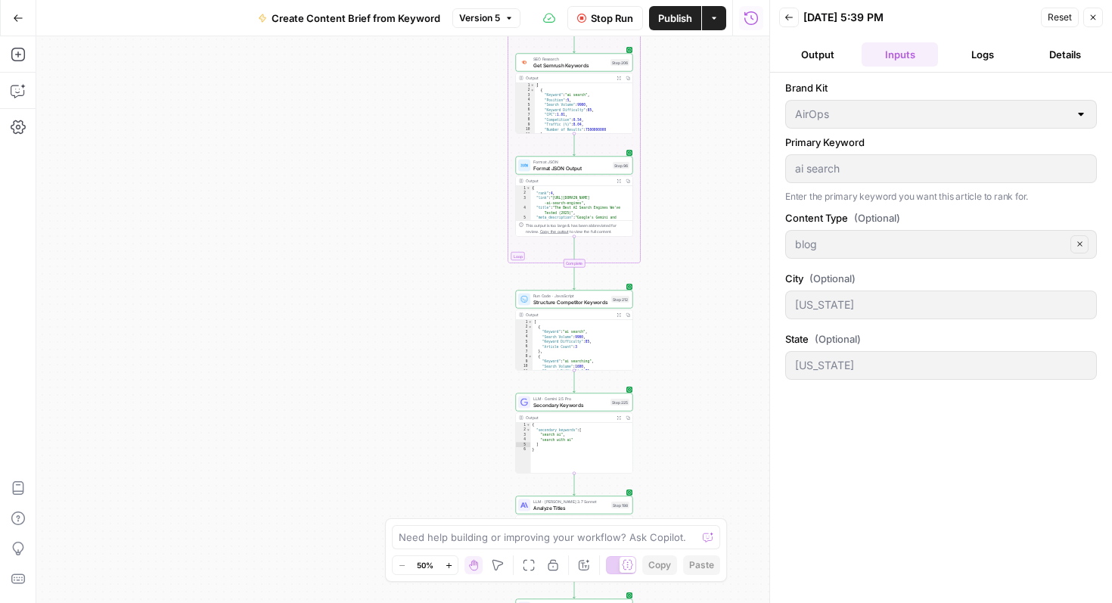
click at [833, 54] on button "Output" at bounding box center [817, 54] width 76 height 24
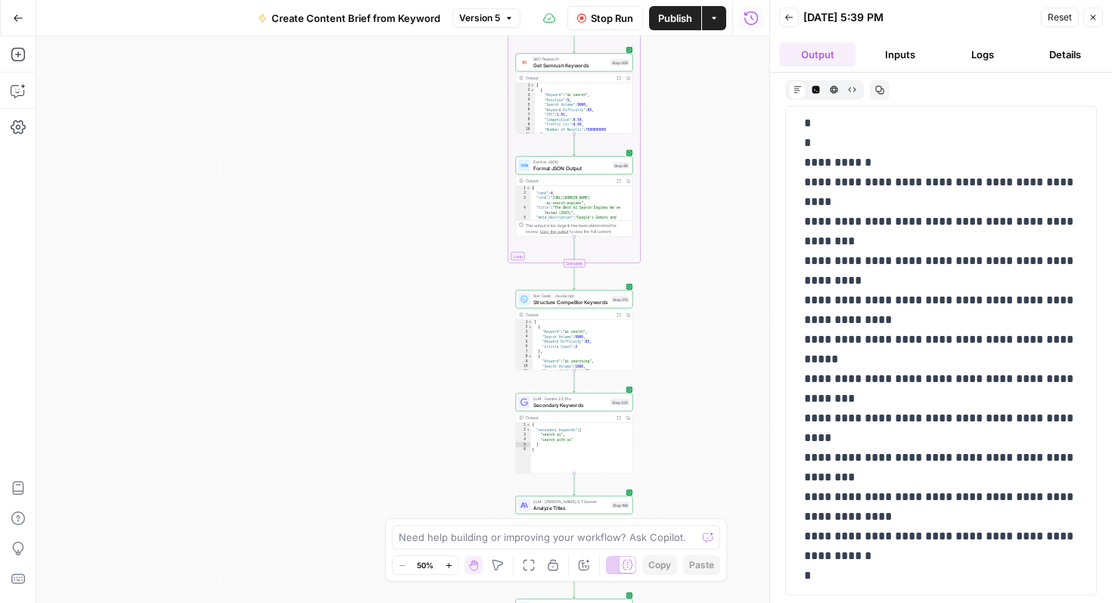
scroll to position [0, 0]
